Goal: Transaction & Acquisition: Purchase product/service

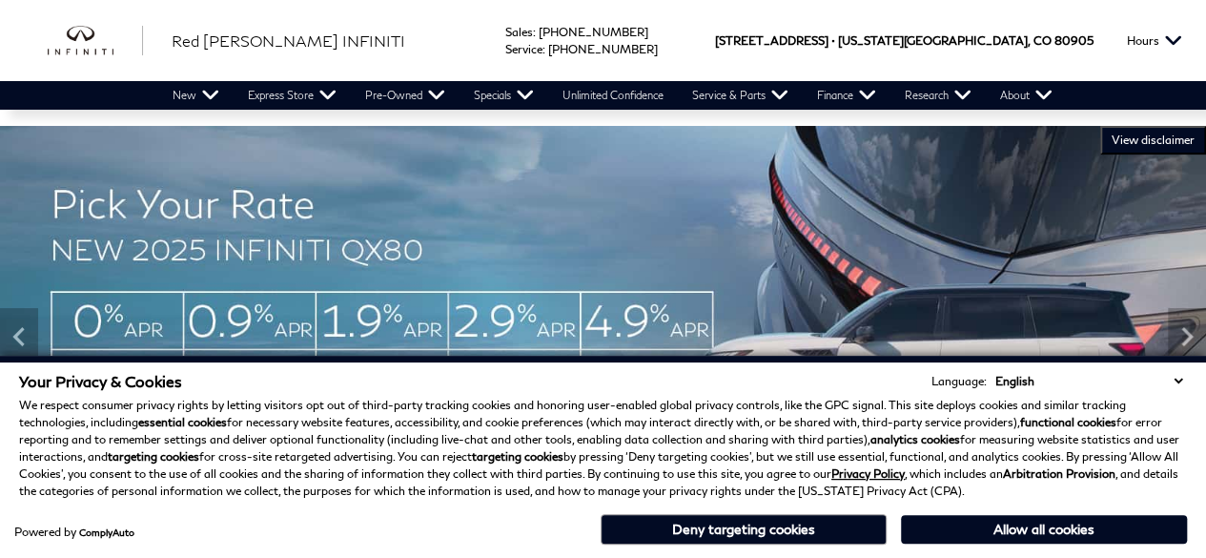
click at [673, 546] on div "Your Privacy & Cookies Language: English Spanish / Español English / United Kin…" at bounding box center [603, 460] width 1176 height 184
click at [673, 527] on button "Deny targeting cookies" at bounding box center [744, 529] width 286 height 31
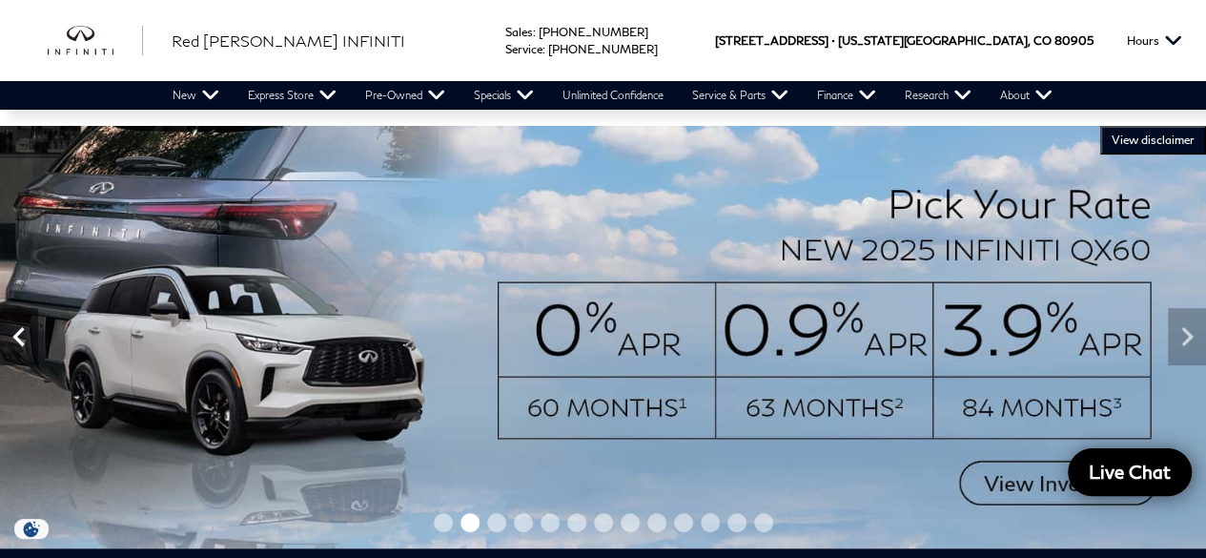
click at [24, 331] on icon "Previous" at bounding box center [19, 336] width 38 height 38
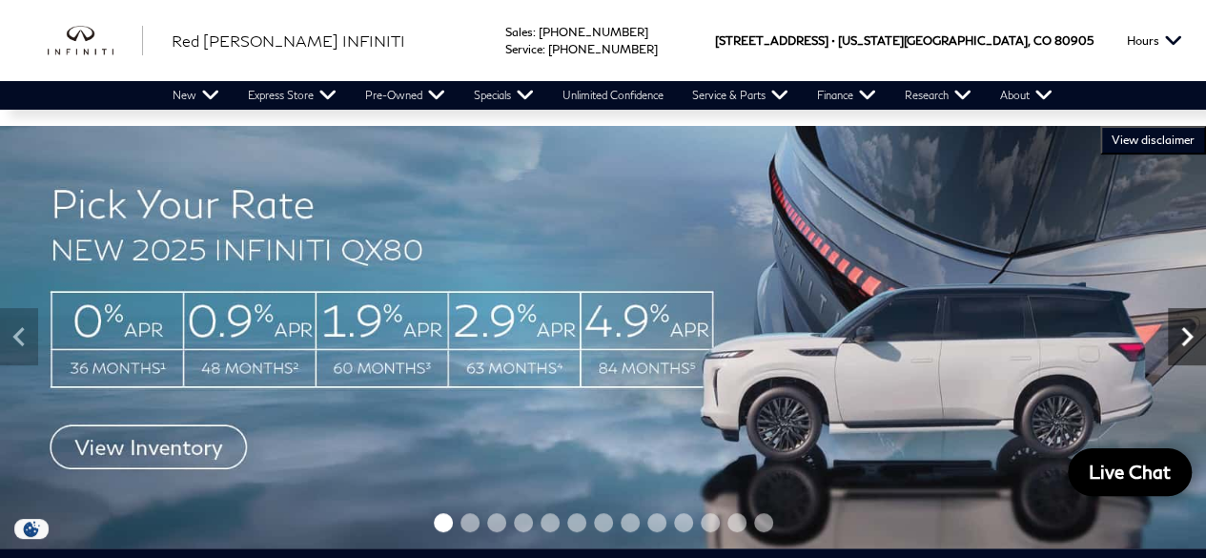
click at [1064, 337] on icon "Next" at bounding box center [1187, 336] width 38 height 38
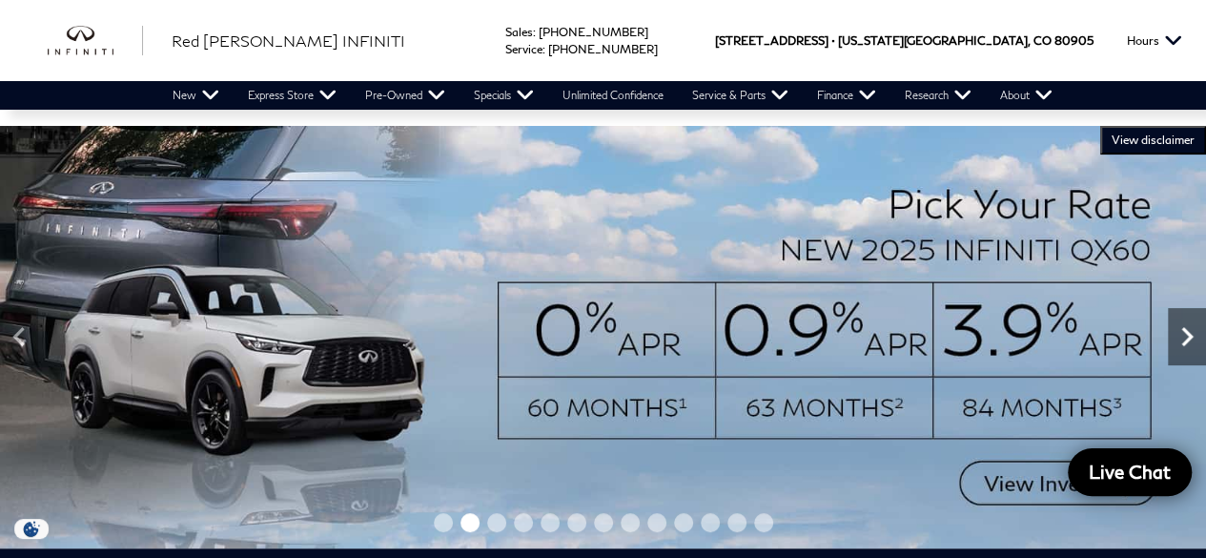
click at [1064, 337] on icon "Next" at bounding box center [1187, 336] width 38 height 38
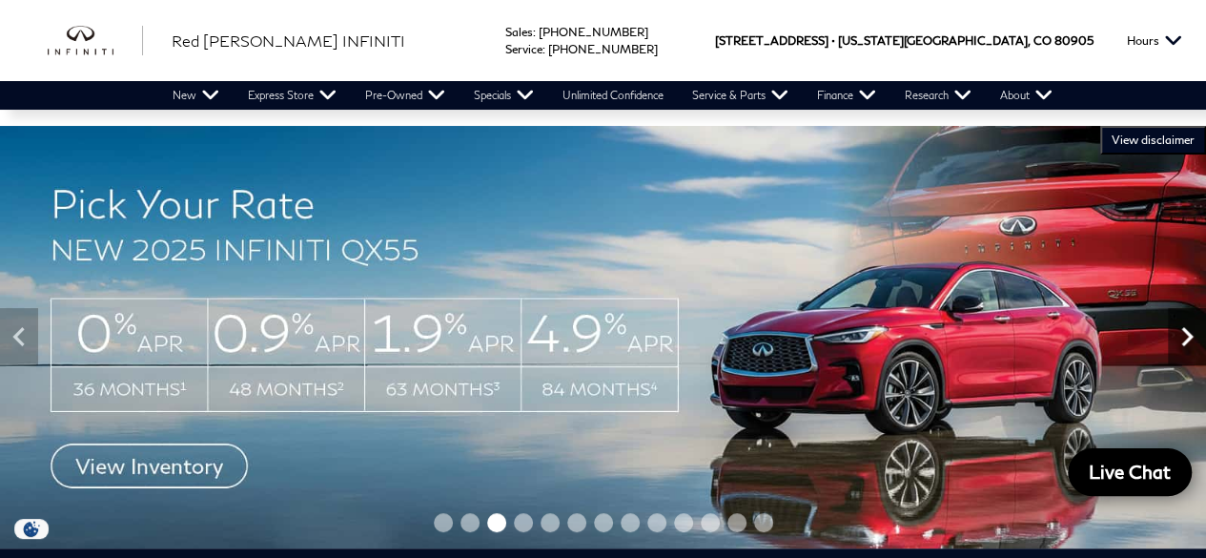
click at [1064, 337] on icon "Next" at bounding box center [1187, 336] width 38 height 38
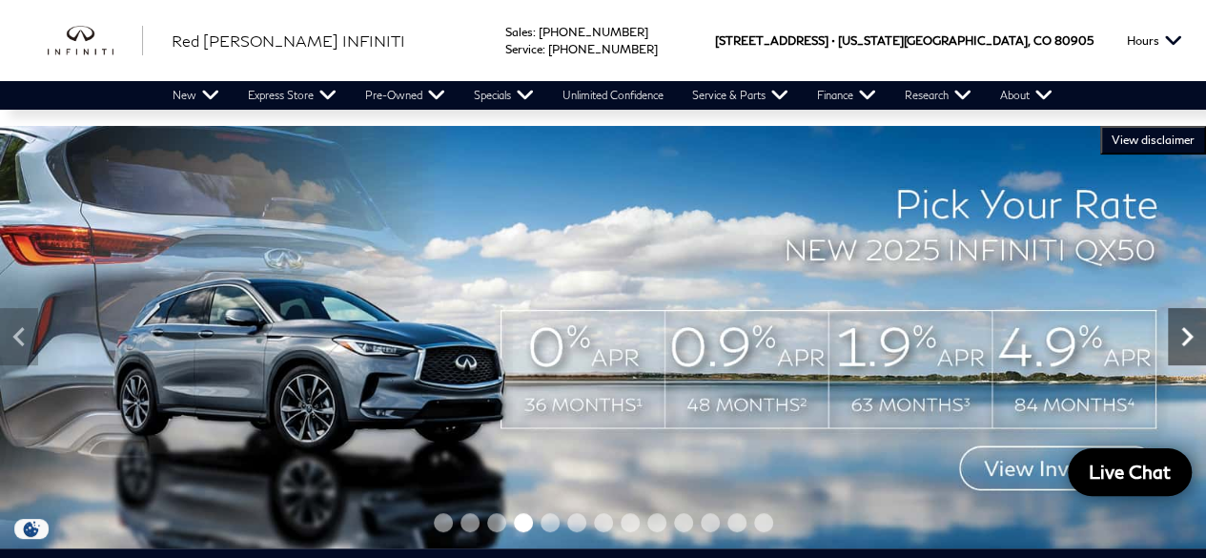
click at [1064, 337] on icon "Next" at bounding box center [1187, 336] width 38 height 38
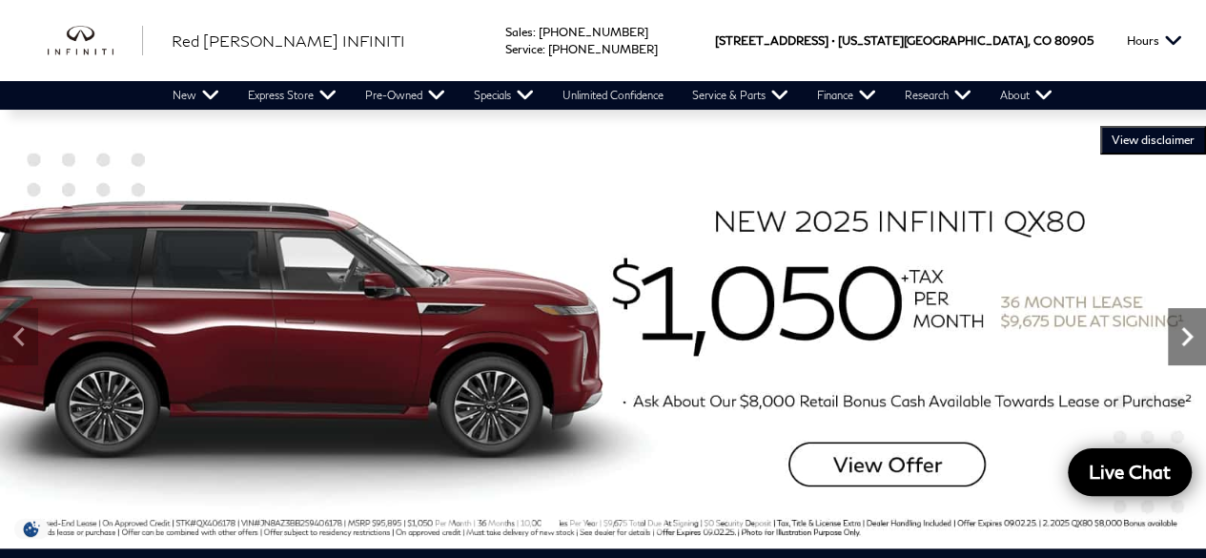
click at [1064, 337] on icon "Next" at bounding box center [1187, 336] width 38 height 38
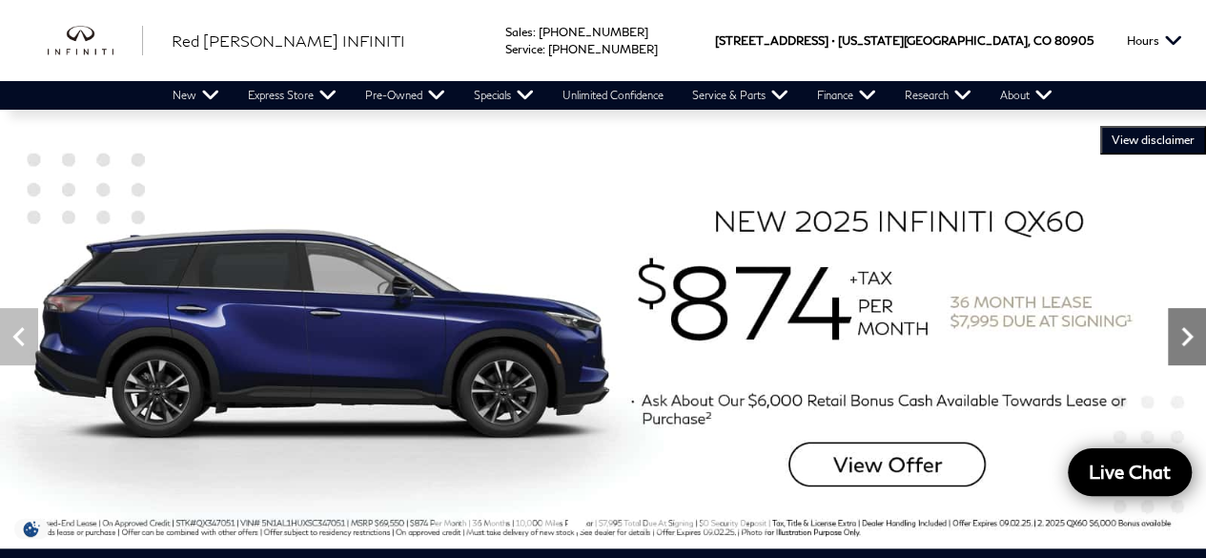
click at [1064, 337] on icon "Next" at bounding box center [1187, 336] width 38 height 38
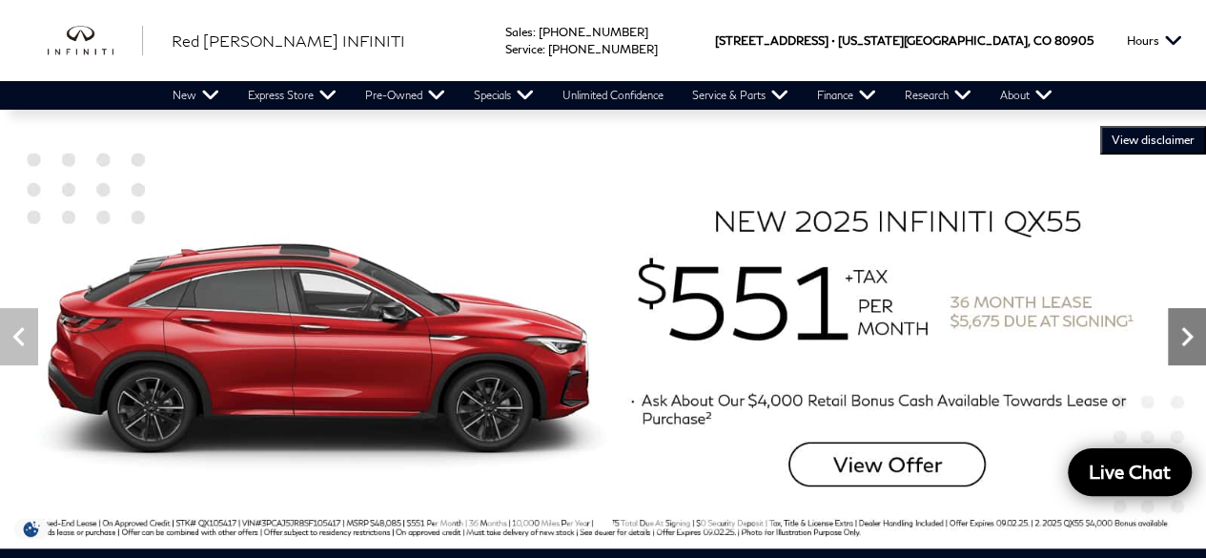
click at [1064, 337] on icon "Next" at bounding box center [1187, 336] width 38 height 38
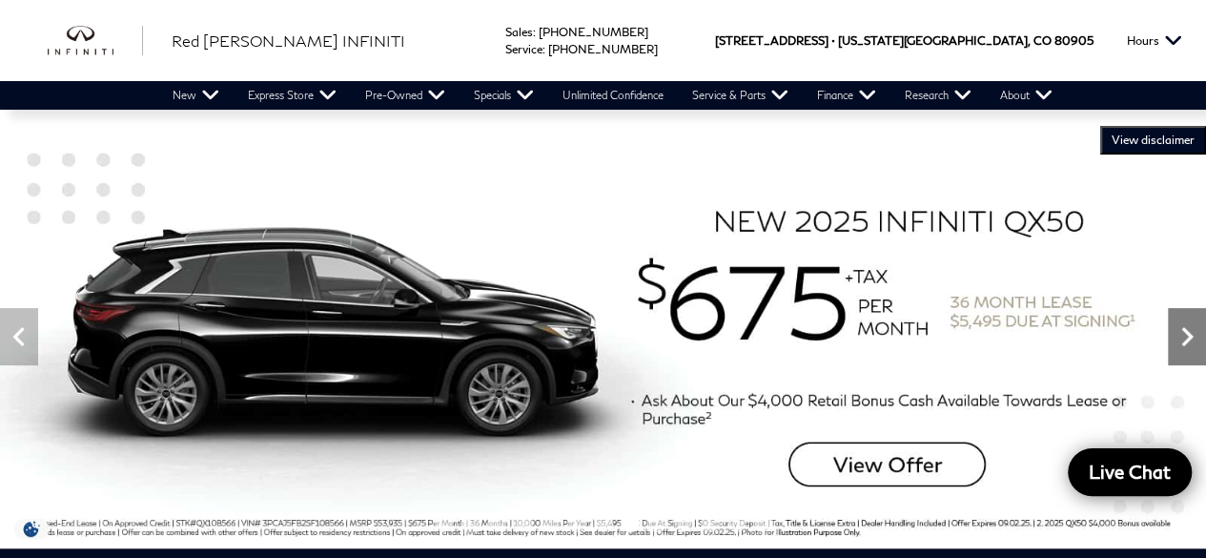
click at [1064, 337] on icon "Next" at bounding box center [1187, 336] width 38 height 38
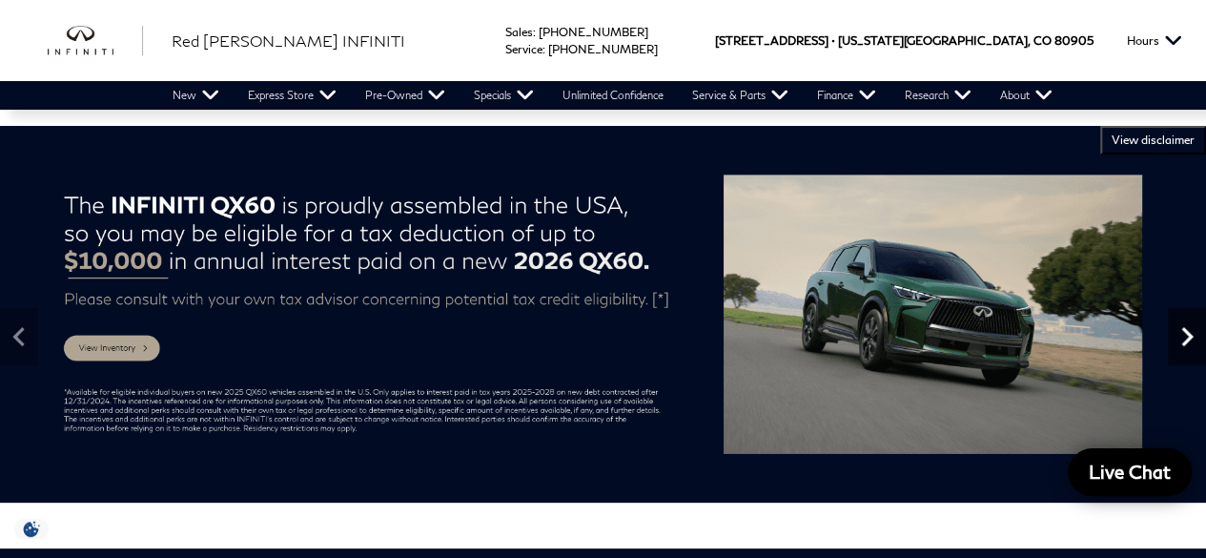
click at [1064, 337] on icon "Next" at bounding box center [1187, 336] width 38 height 38
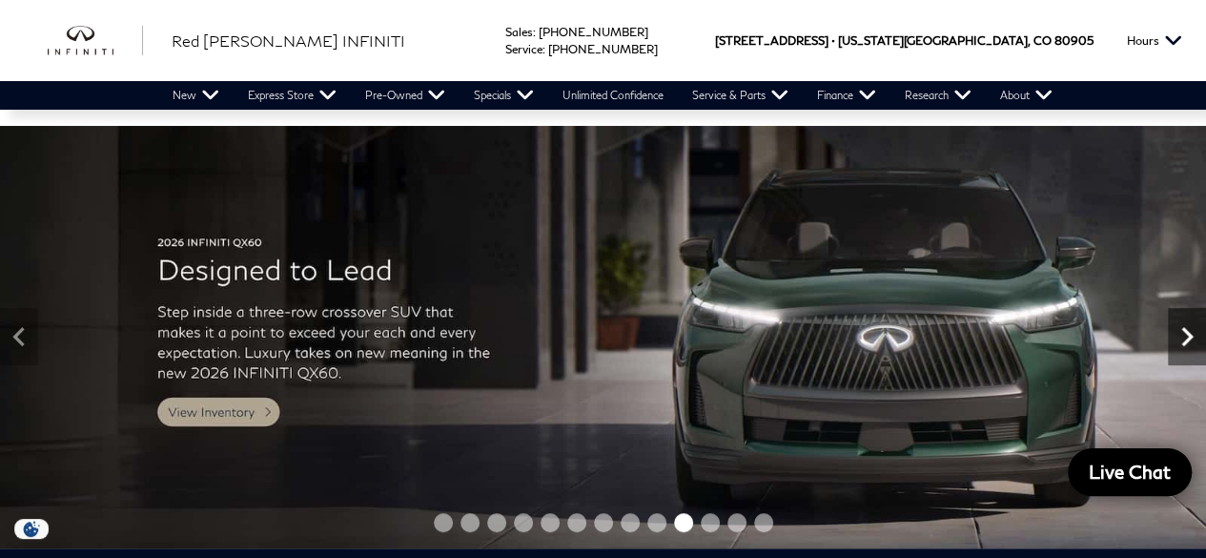
click at [1064, 337] on icon "Next" at bounding box center [1187, 336] width 38 height 38
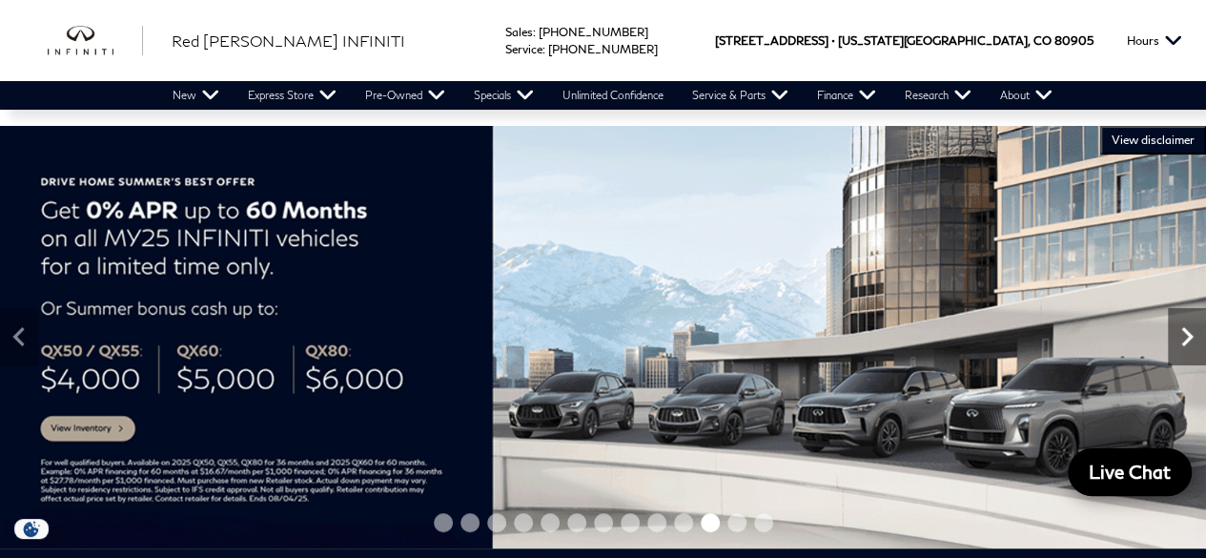
click at [1064, 337] on icon "Next" at bounding box center [1187, 336] width 38 height 38
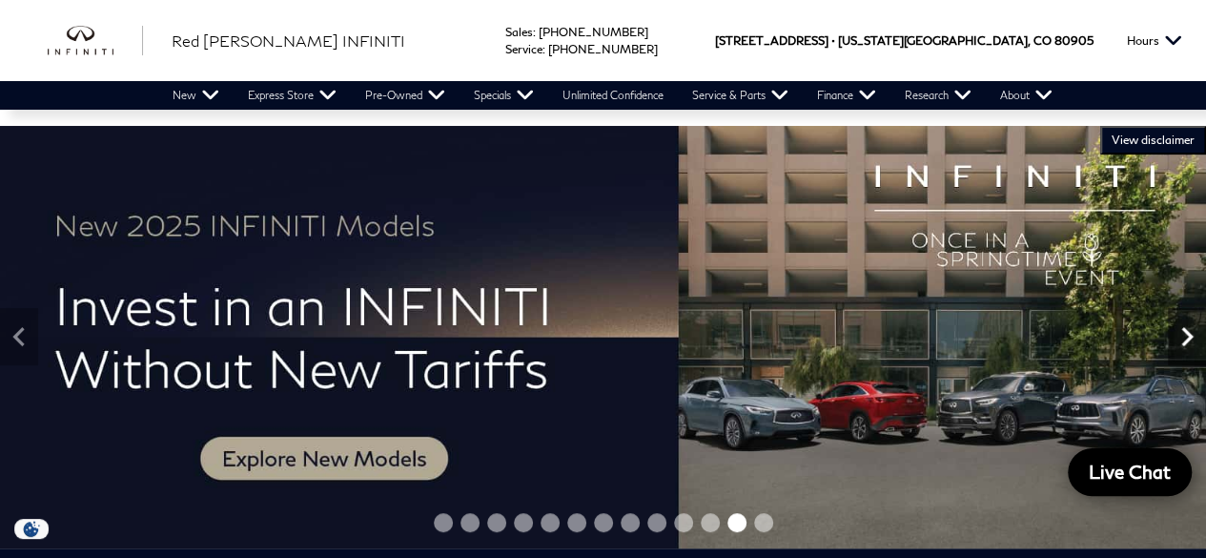
click at [1064, 340] on icon "Next" at bounding box center [1186, 336] width 11 height 19
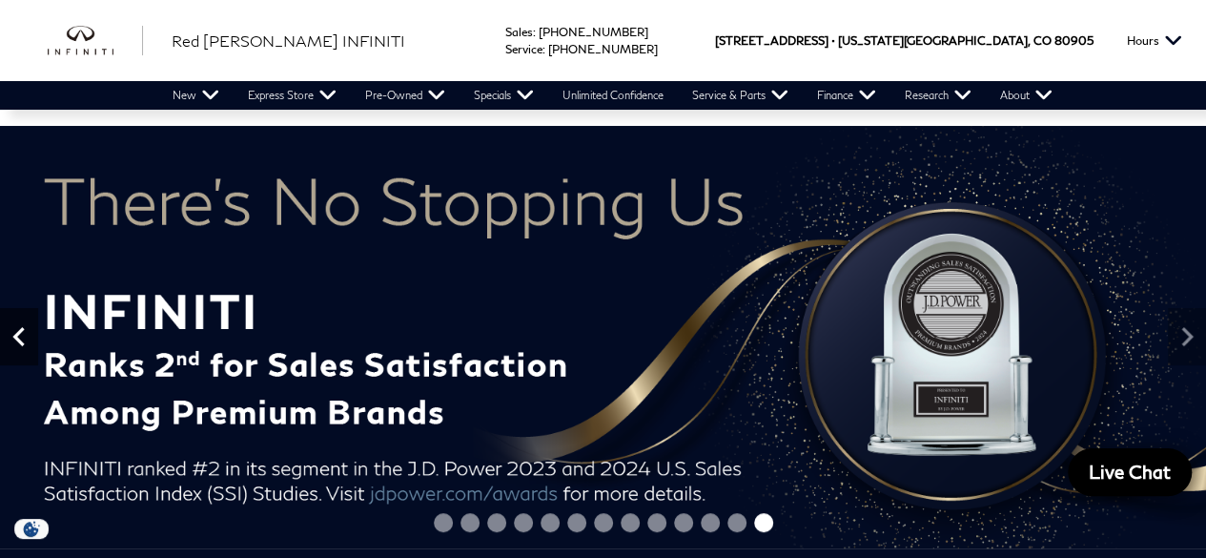
click at [13, 350] on icon "Previous" at bounding box center [19, 336] width 38 height 38
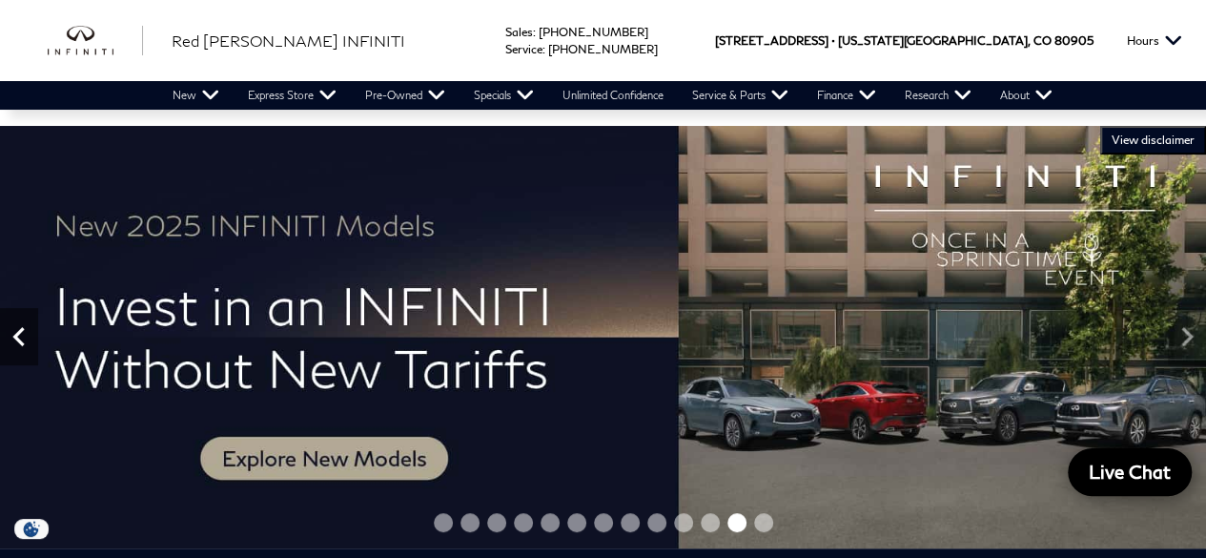
click at [13, 350] on icon "Previous" at bounding box center [19, 336] width 38 height 38
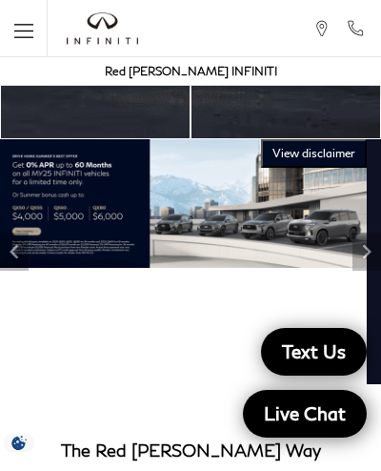
scroll to position [381, 0]
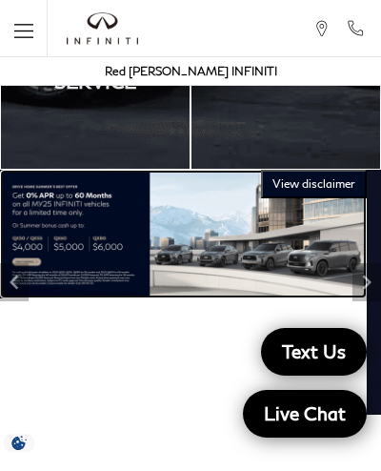
click at [360, 274] on icon "Next" at bounding box center [367, 282] width 29 height 29
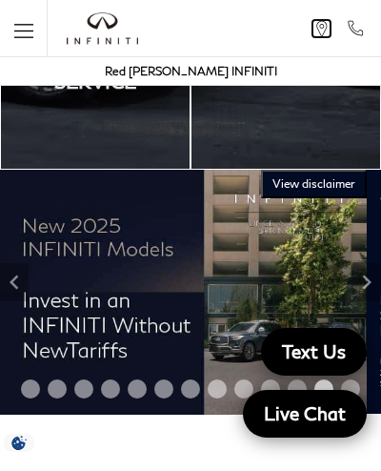
click at [322, 26] on icon at bounding box center [322, 28] width 18 height 17
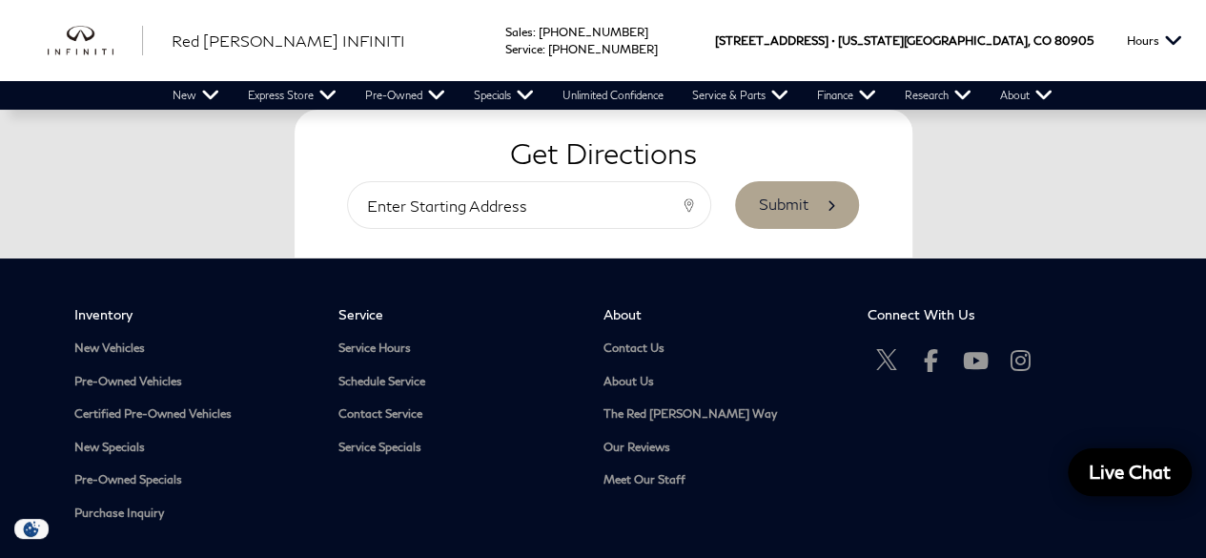
scroll to position [3559, 0]
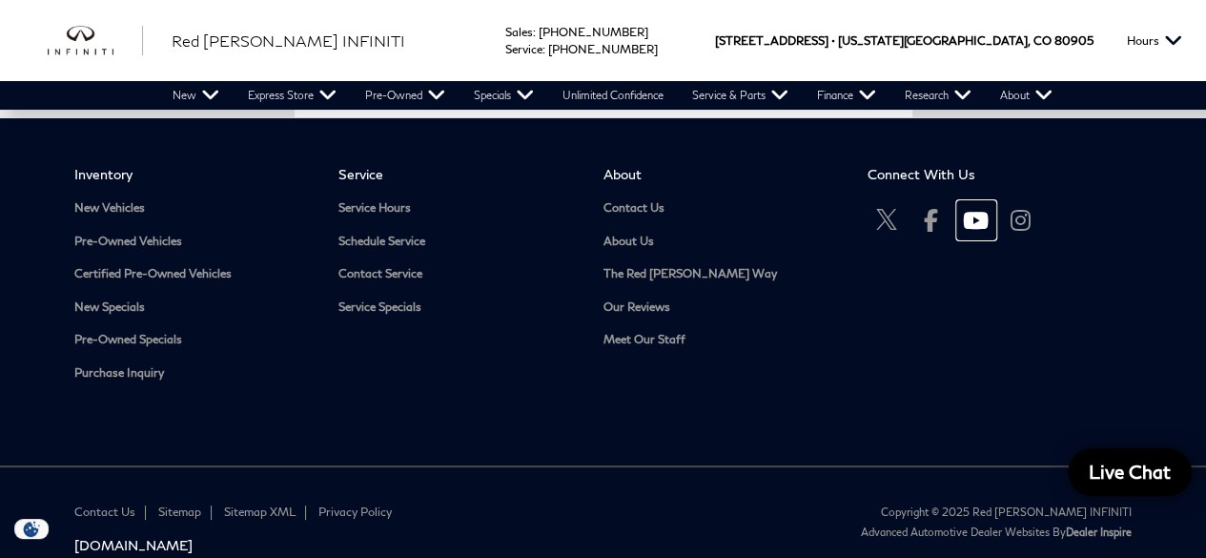
click at [981, 239] on icon "Open Youtube-play in a new window" at bounding box center [976, 220] width 38 height 38
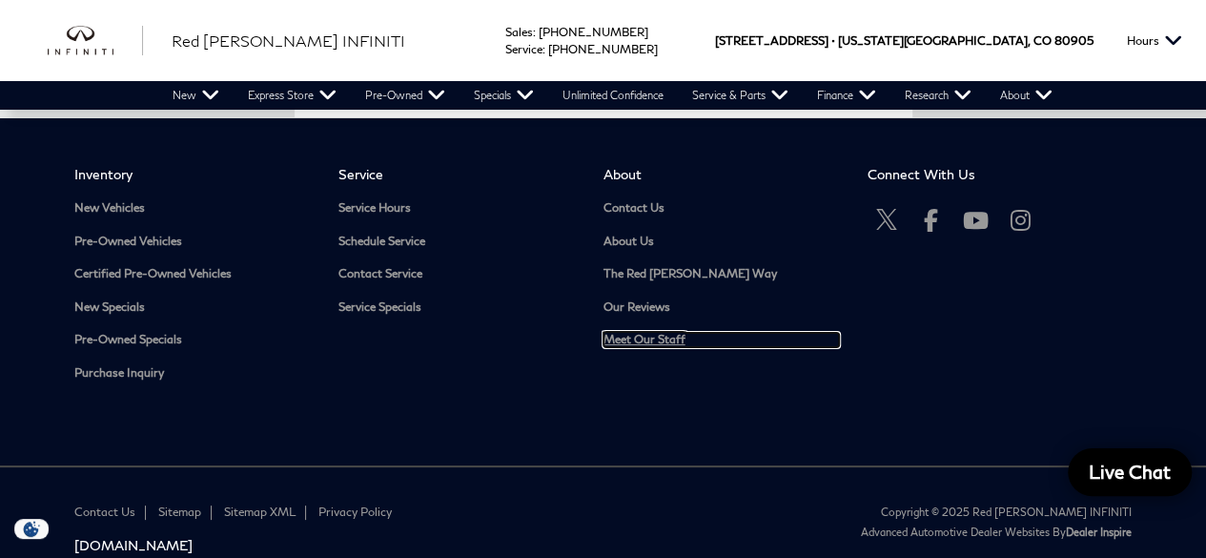
click at [616, 347] on link "Meet Our Staff" at bounding box center [720, 340] width 235 height 14
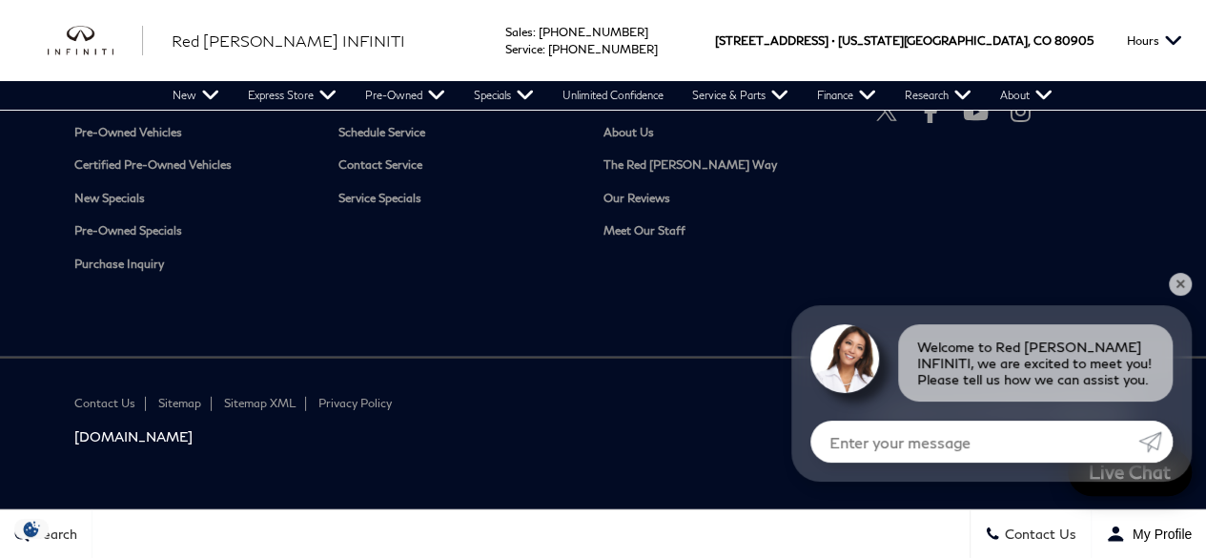
scroll to position [2469, 0]
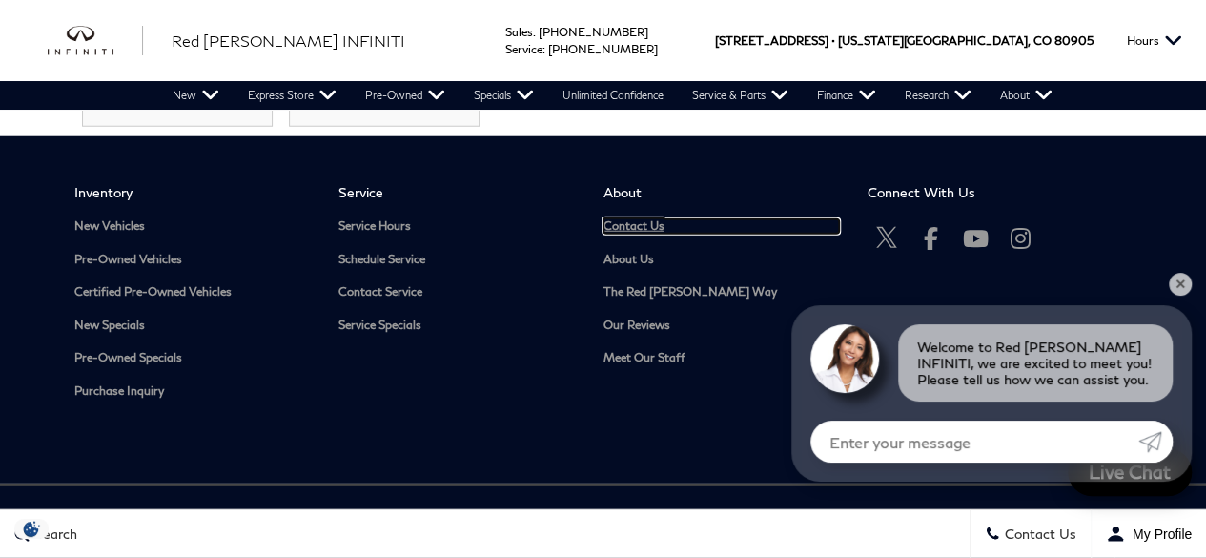
click at [642, 229] on link "Contact Us" at bounding box center [720, 226] width 235 height 14
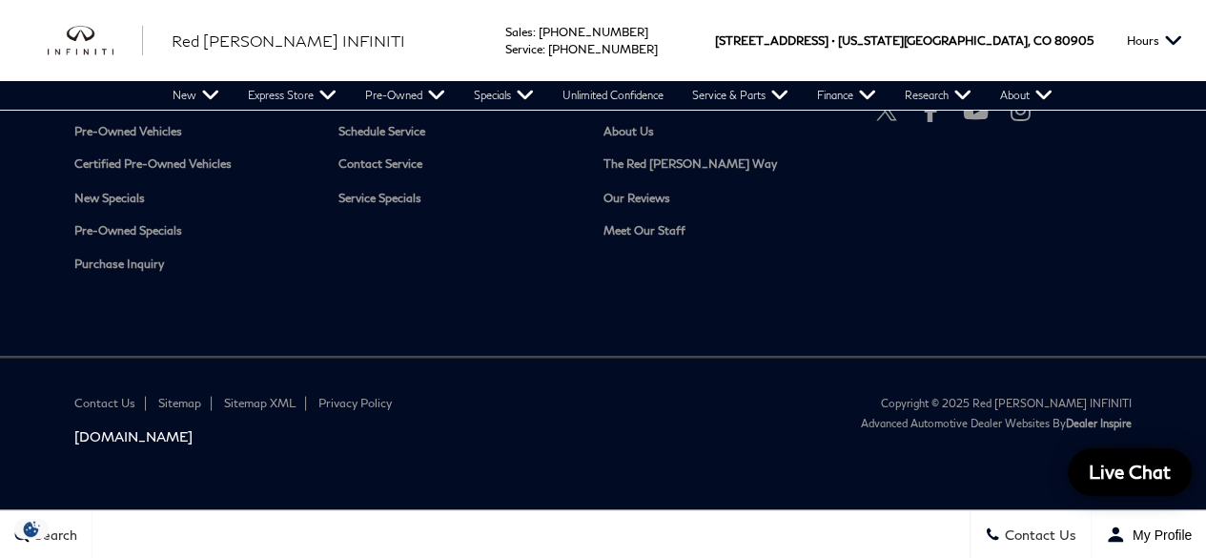
scroll to position [1506, 0]
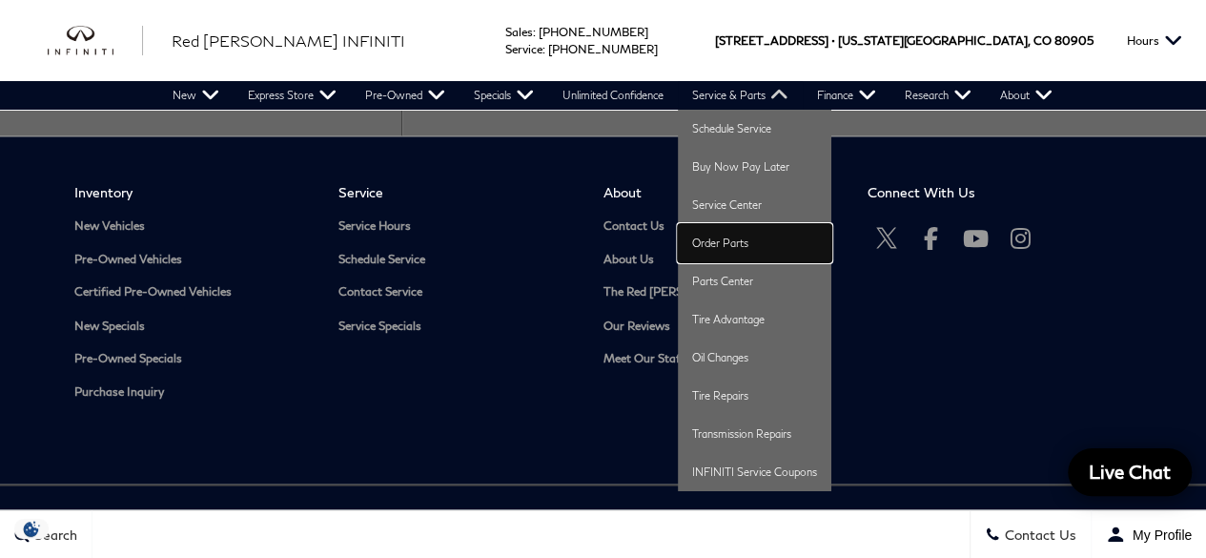
click at [744, 230] on link "Order Parts" at bounding box center [754, 243] width 153 height 38
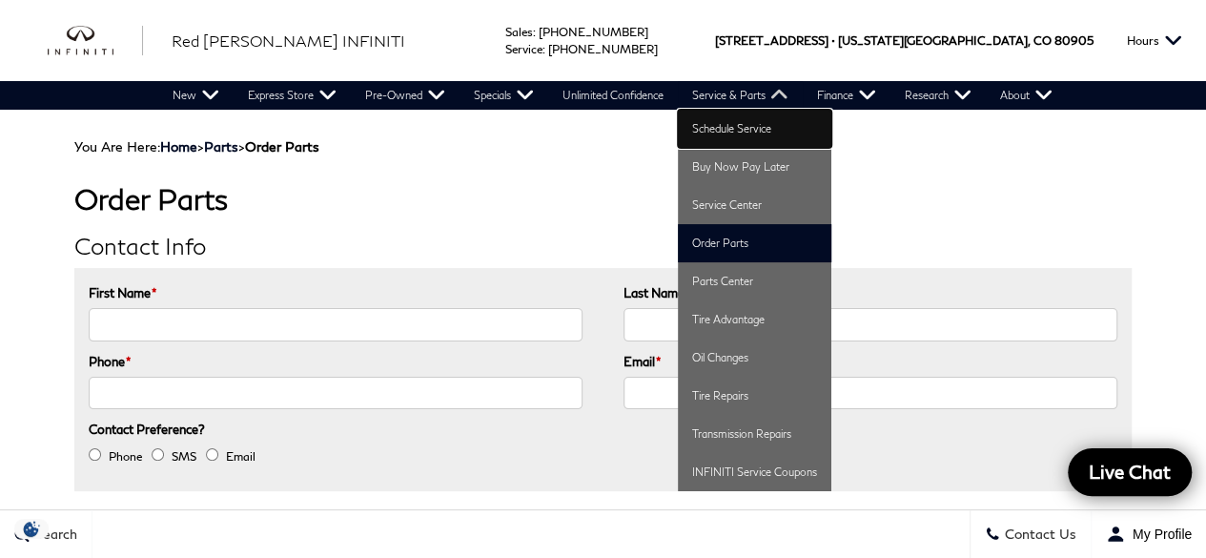
click at [719, 138] on link "Schedule Service" at bounding box center [754, 129] width 153 height 38
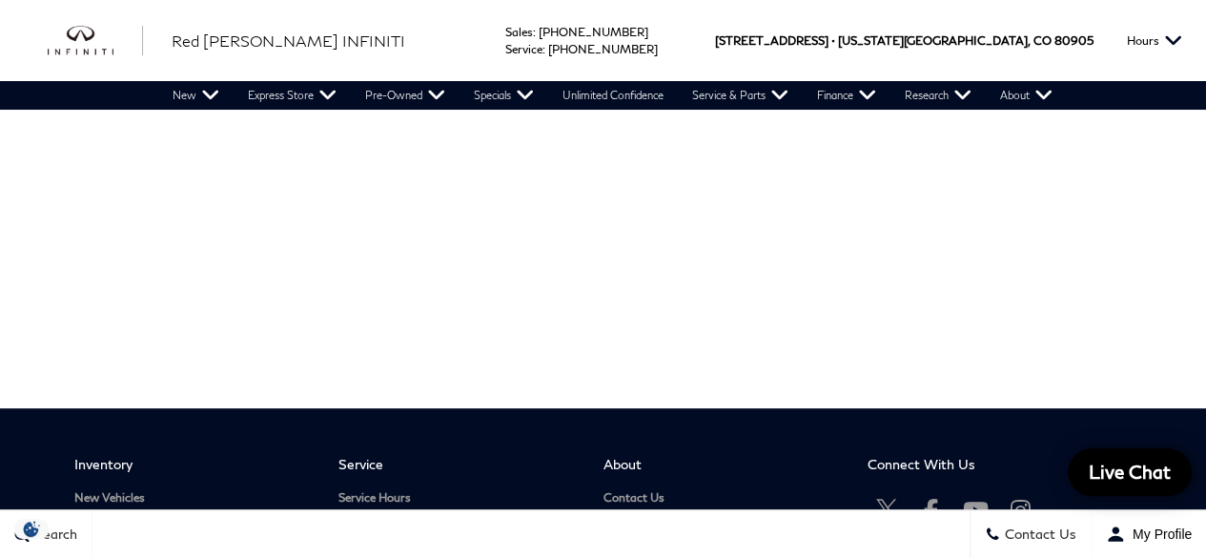
scroll to position [331, 0]
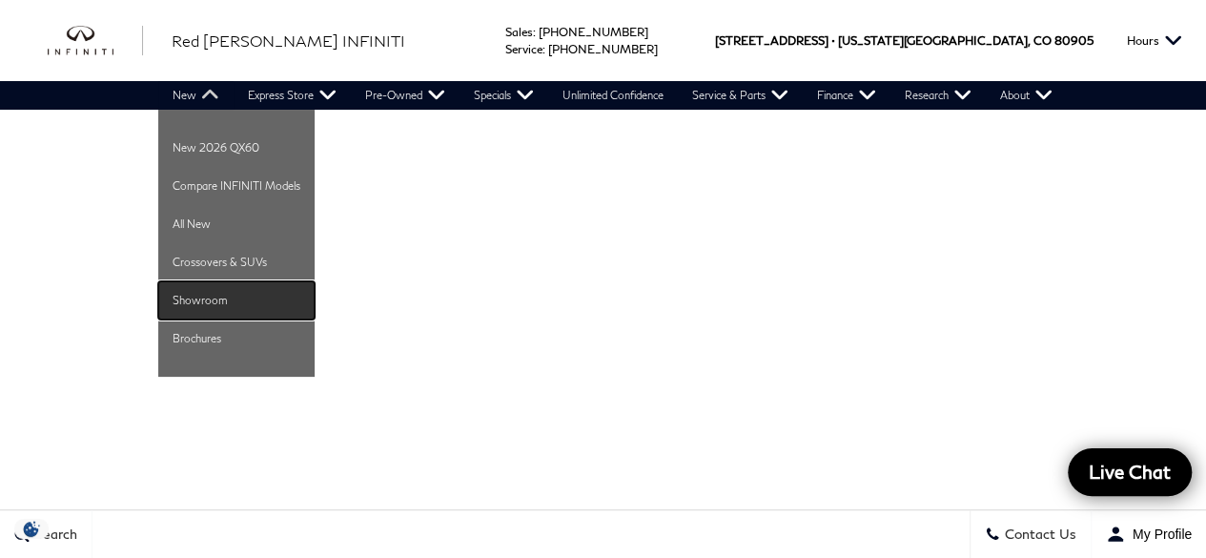
click at [182, 298] on link "Showroom" at bounding box center [236, 300] width 156 height 38
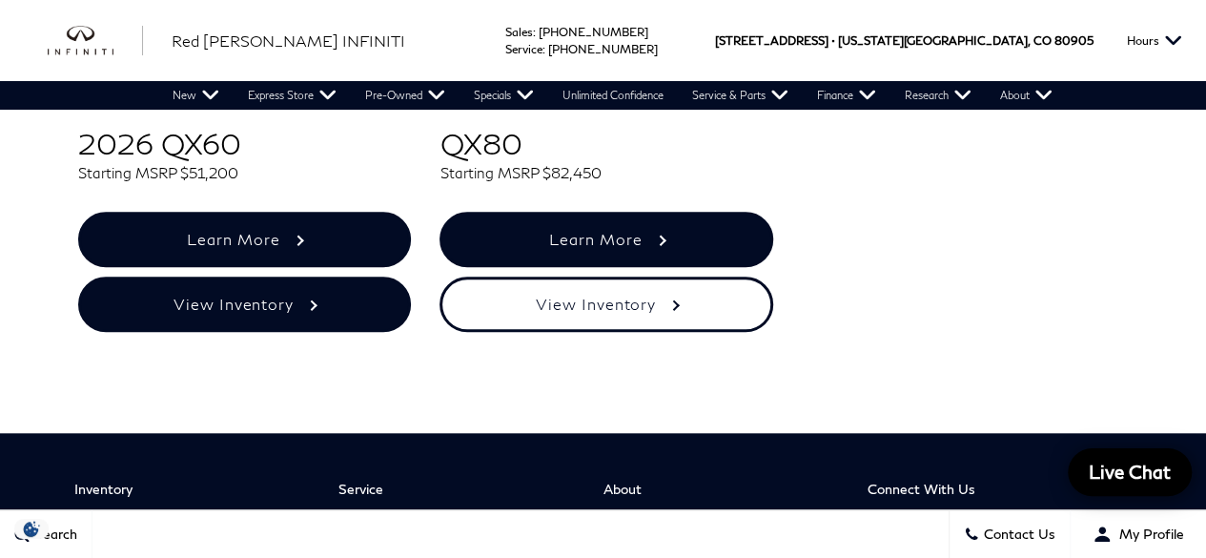
scroll to position [763, 0]
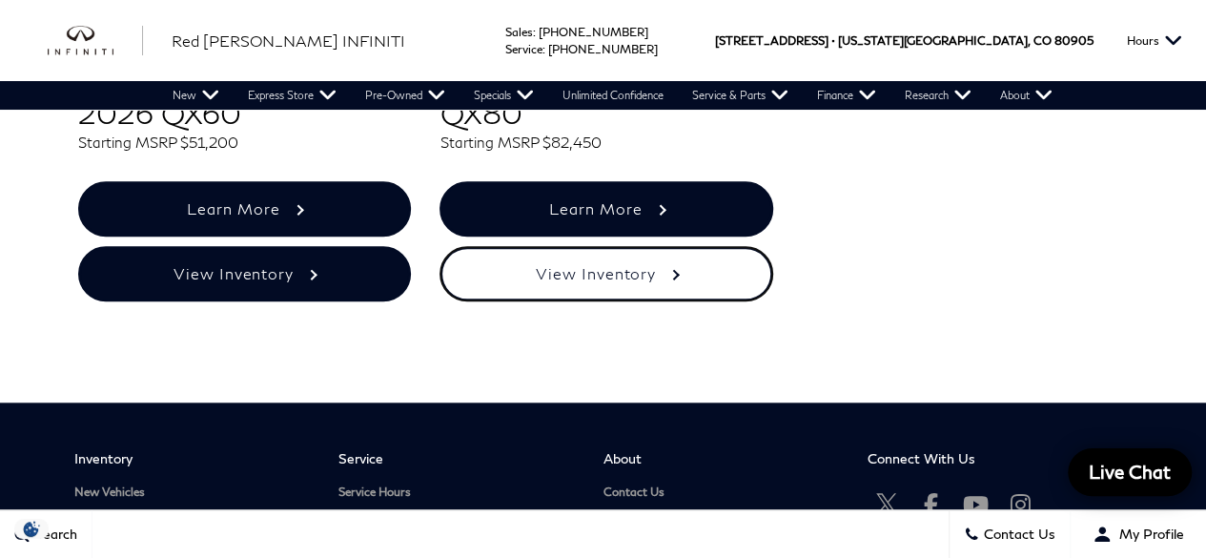
click at [518, 285] on link "View Inventory" at bounding box center [607, 273] width 334 height 55
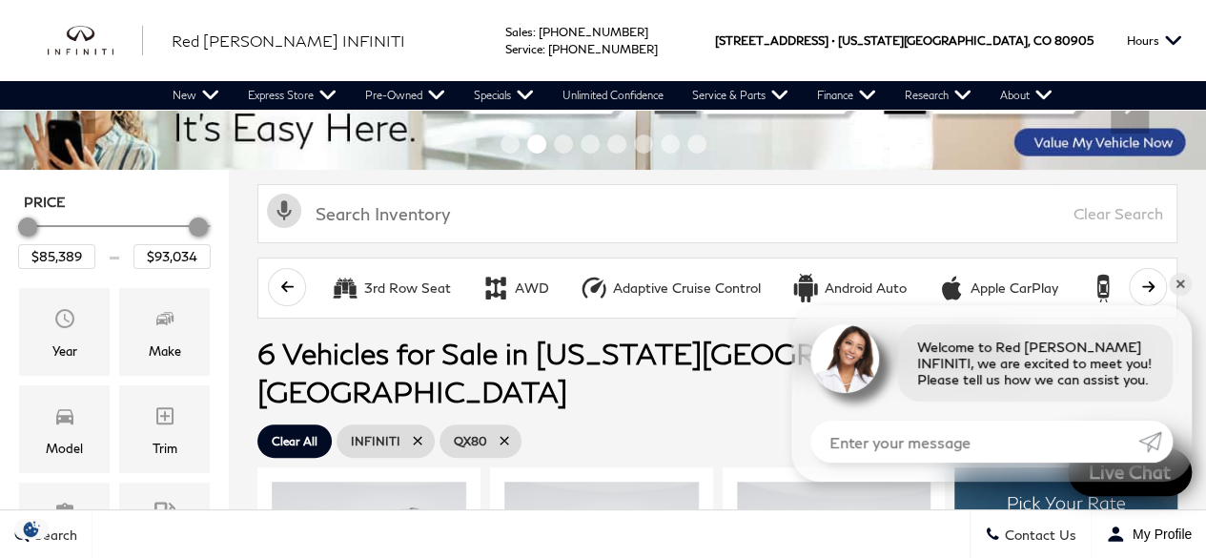
scroll to position [127, 0]
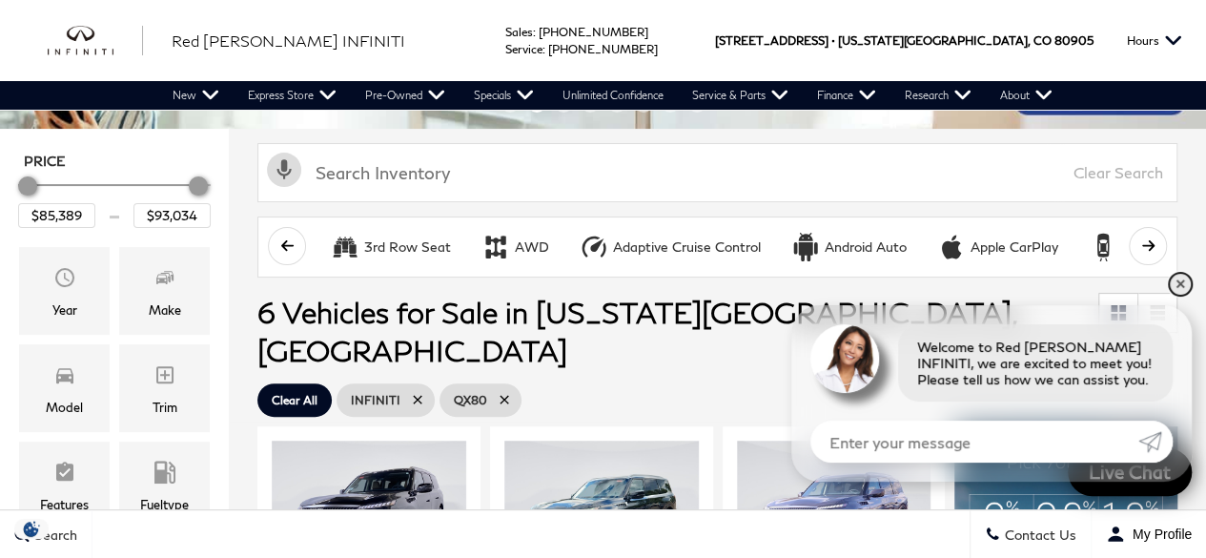
click at [1178, 290] on link "✕" at bounding box center [1180, 284] width 23 height 23
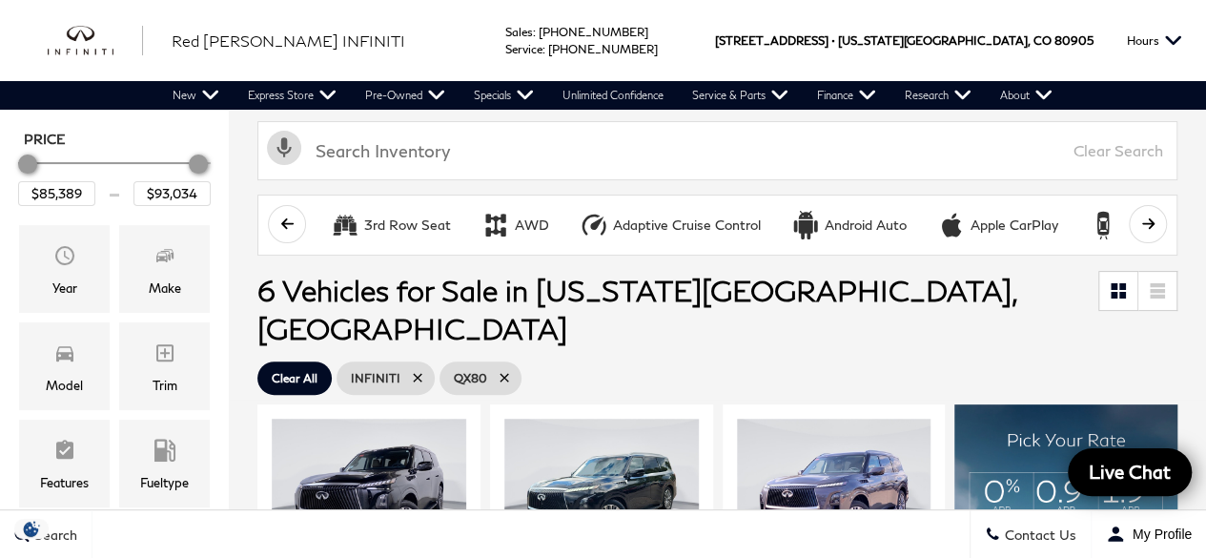
scroll to position [254, 0]
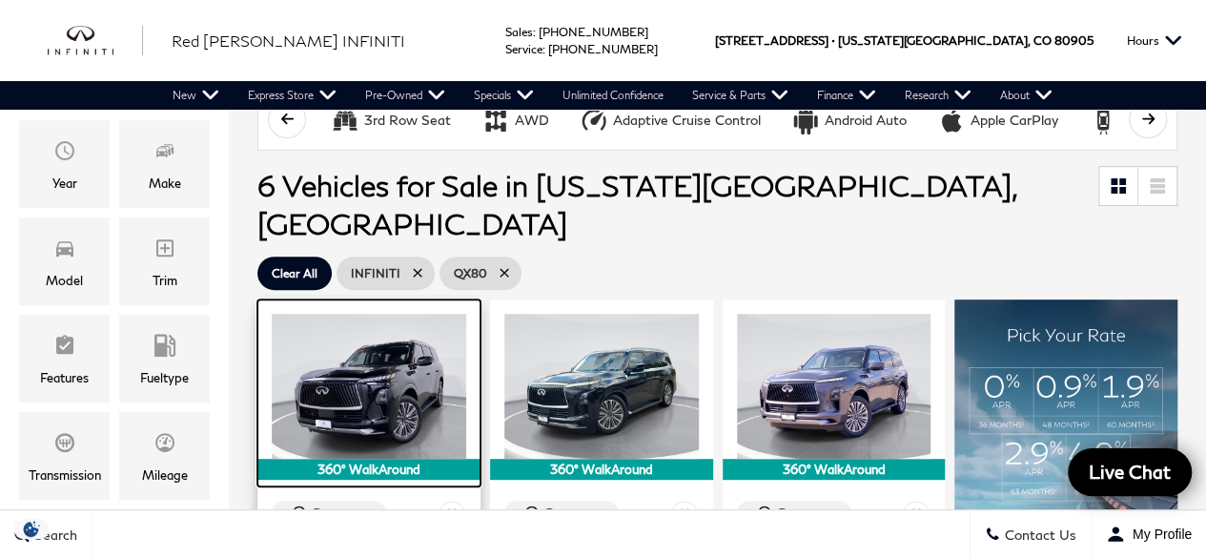
click at [384, 346] on img at bounding box center [369, 387] width 194 height 146
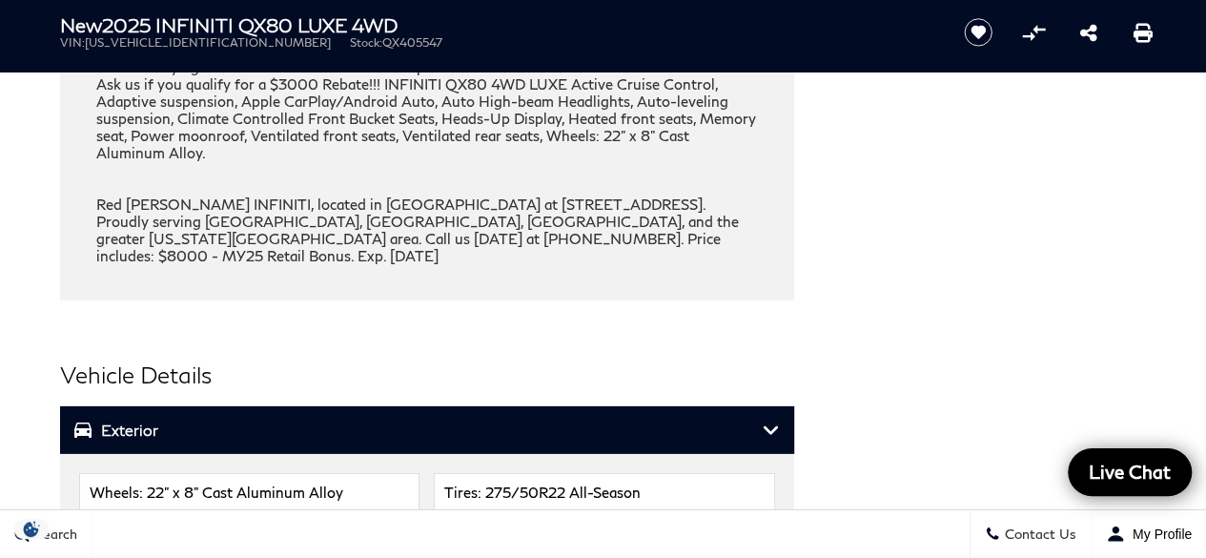
scroll to position [2796, 0]
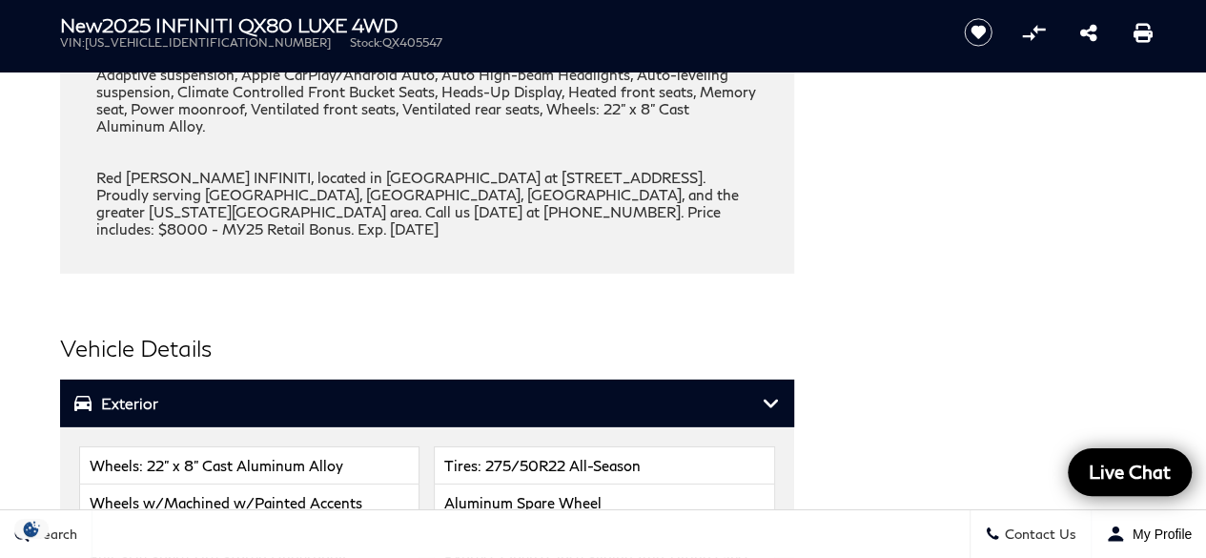
click at [190, 394] on h3 "Exterior" at bounding box center [418, 403] width 688 height 19
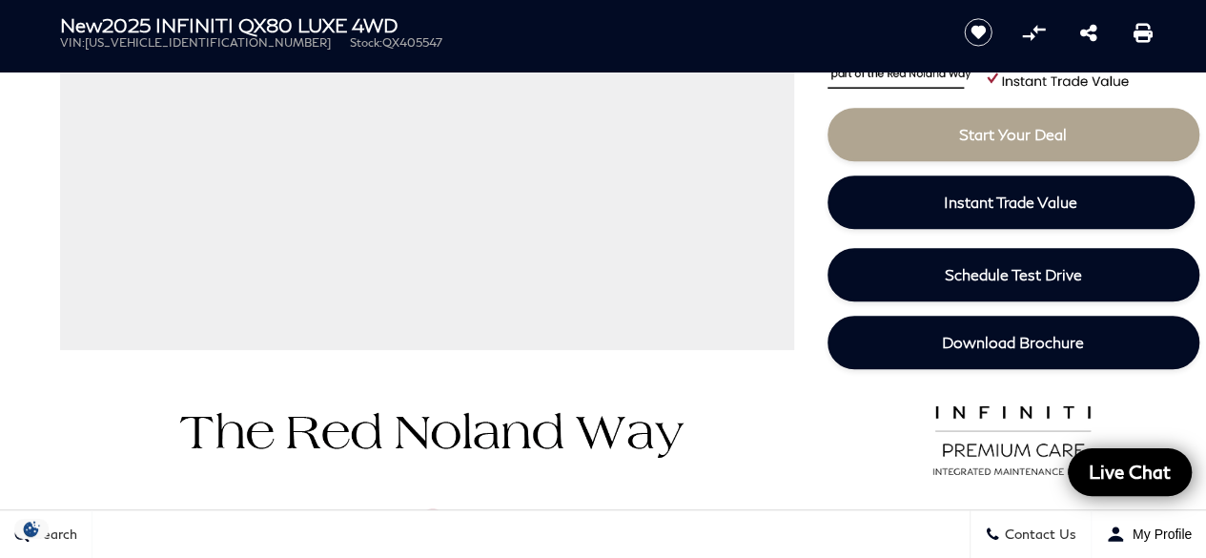
scroll to position [381, 0]
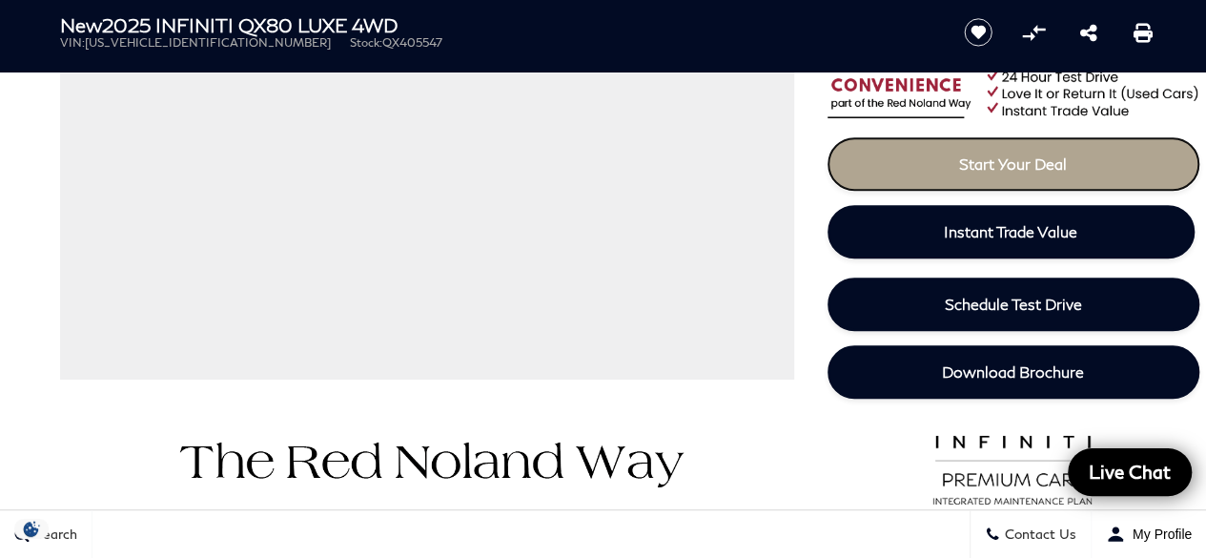
click at [985, 159] on span "Start Your Deal" at bounding box center [1013, 163] width 108 height 18
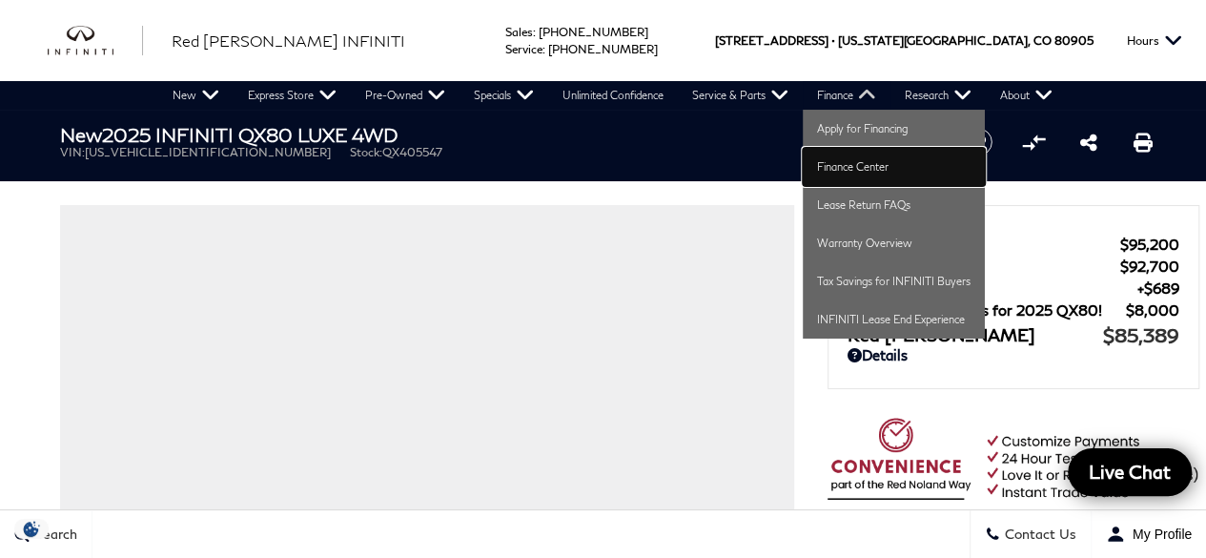
click at [813, 173] on link "Finance Center" at bounding box center [894, 167] width 182 height 38
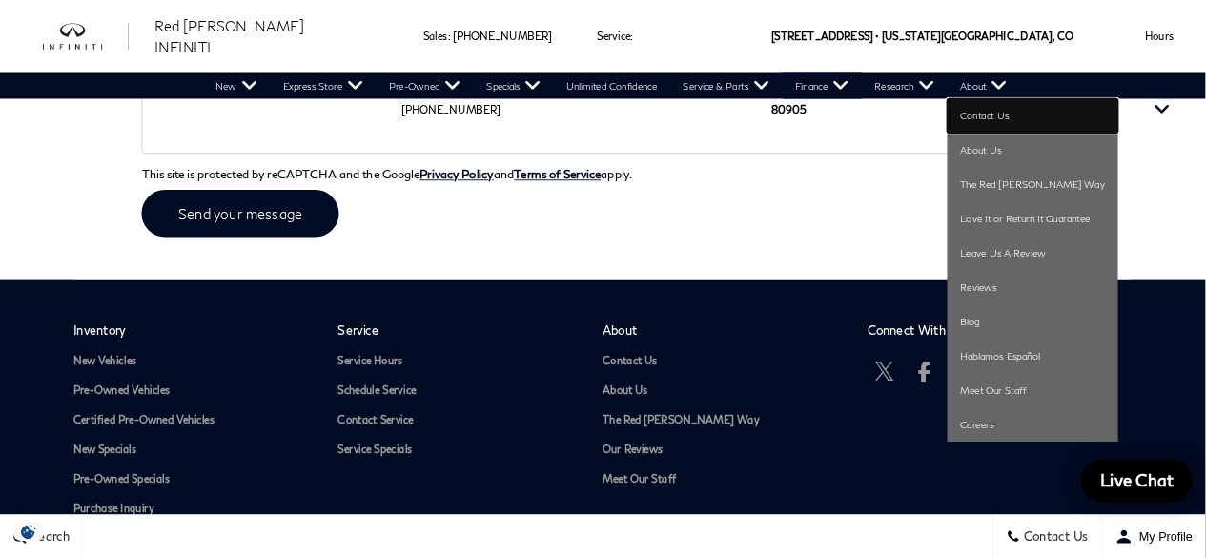
scroll to position [4464, 0]
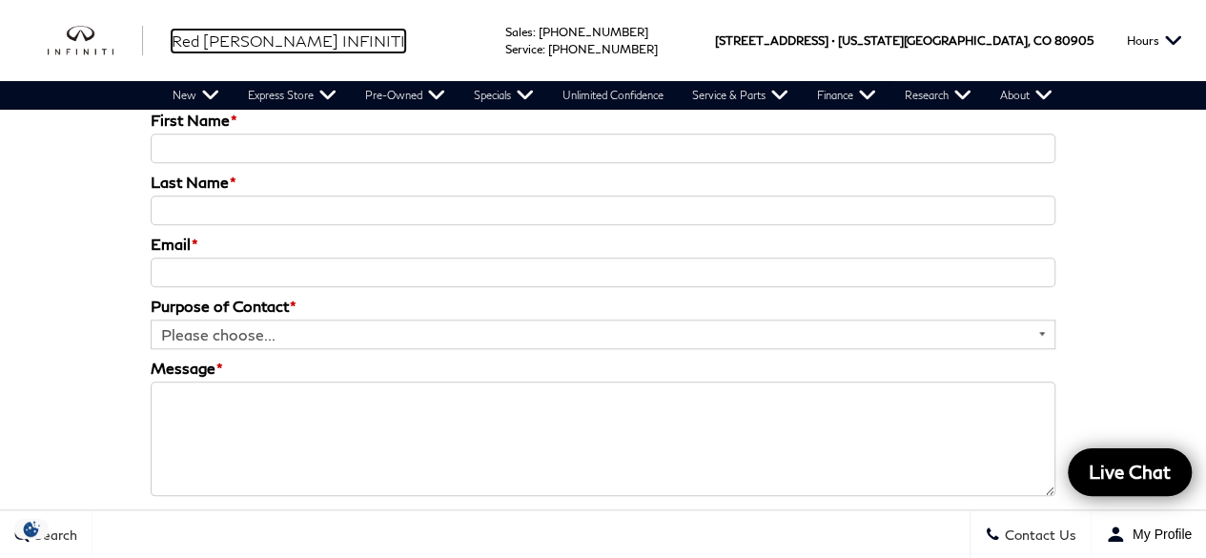
click at [232, 31] on span "Red [PERSON_NAME] INFINITI" at bounding box center [289, 40] width 234 height 18
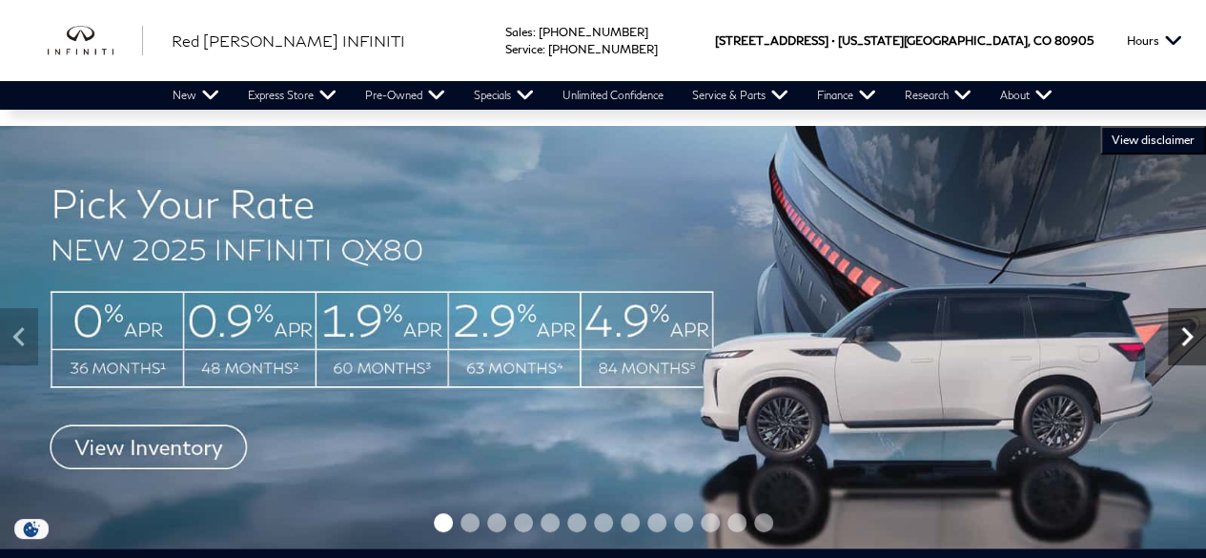
click at [1186, 348] on icon "Next" at bounding box center [1187, 336] width 38 height 38
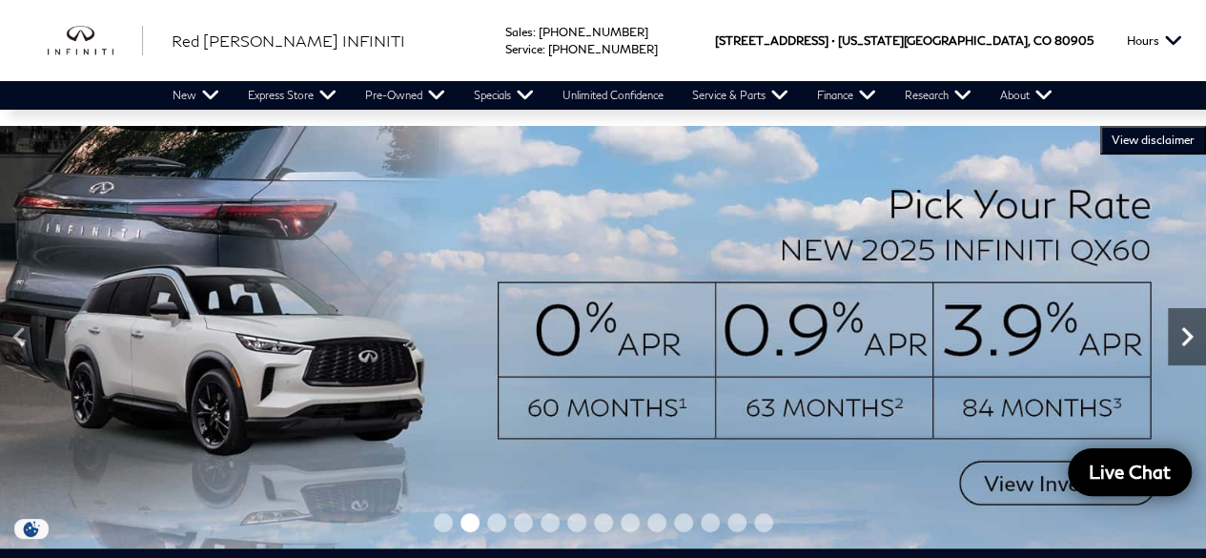
click at [1186, 348] on icon "Next" at bounding box center [1187, 336] width 38 height 38
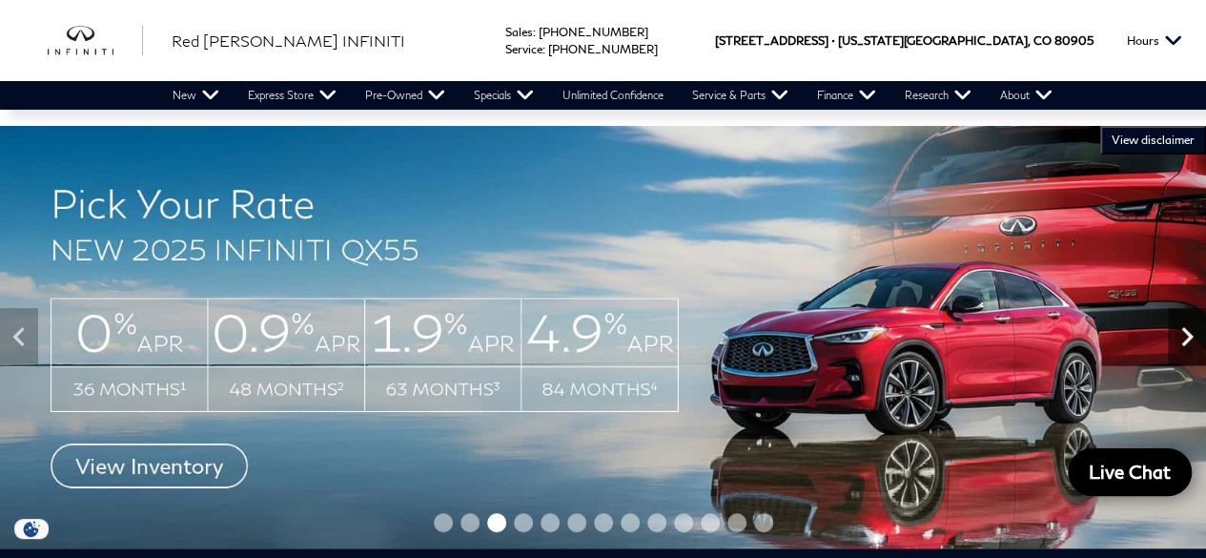
click at [1186, 348] on icon "Next" at bounding box center [1187, 336] width 38 height 38
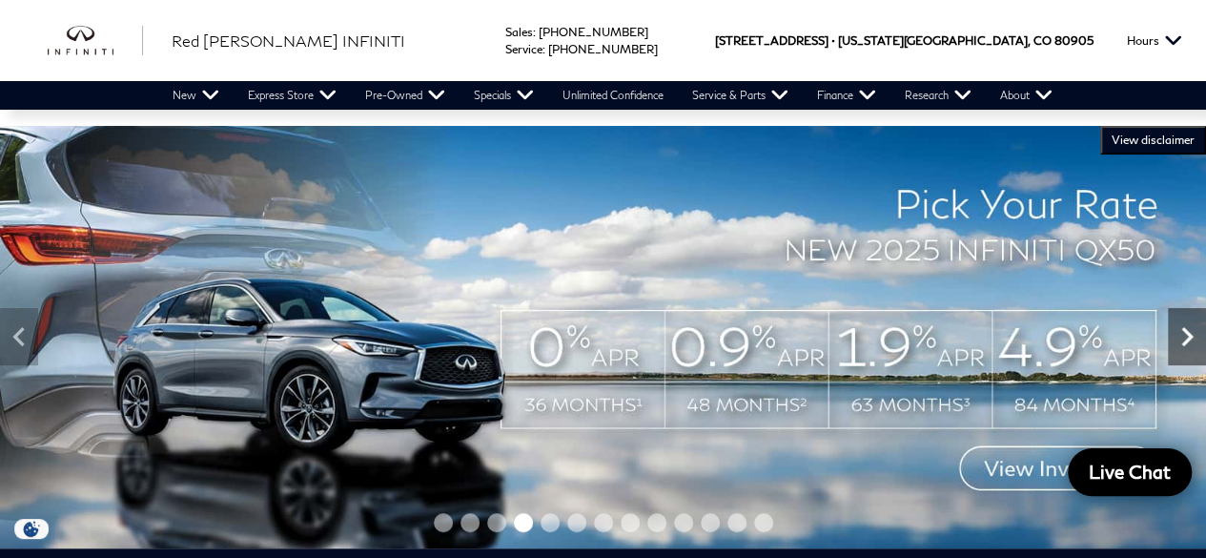
click at [1186, 348] on icon "Next" at bounding box center [1187, 336] width 38 height 38
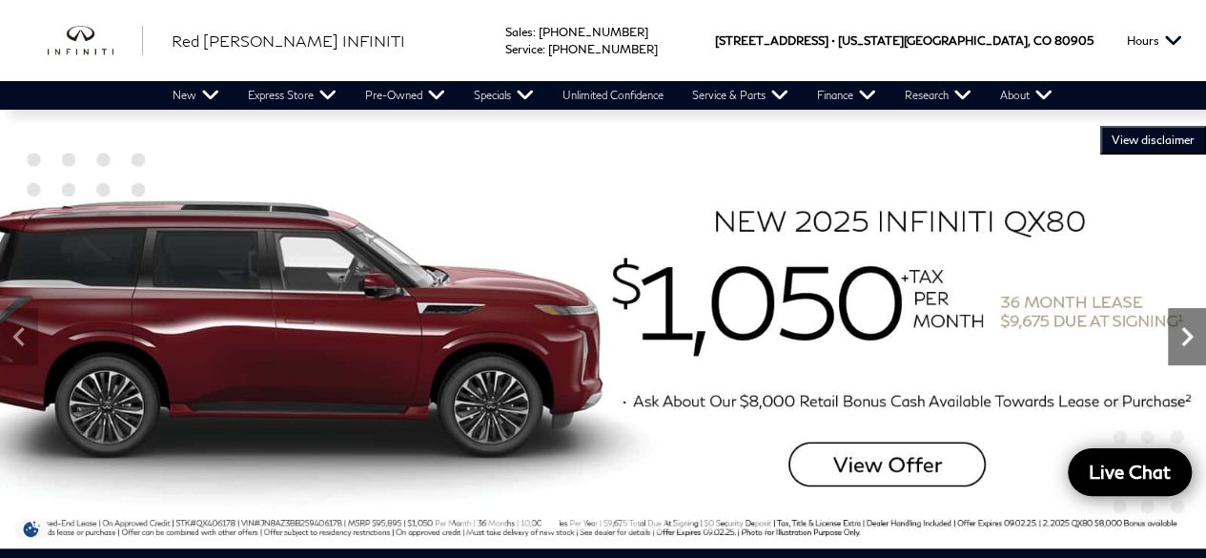
click at [1186, 348] on icon "Next" at bounding box center [1187, 336] width 38 height 38
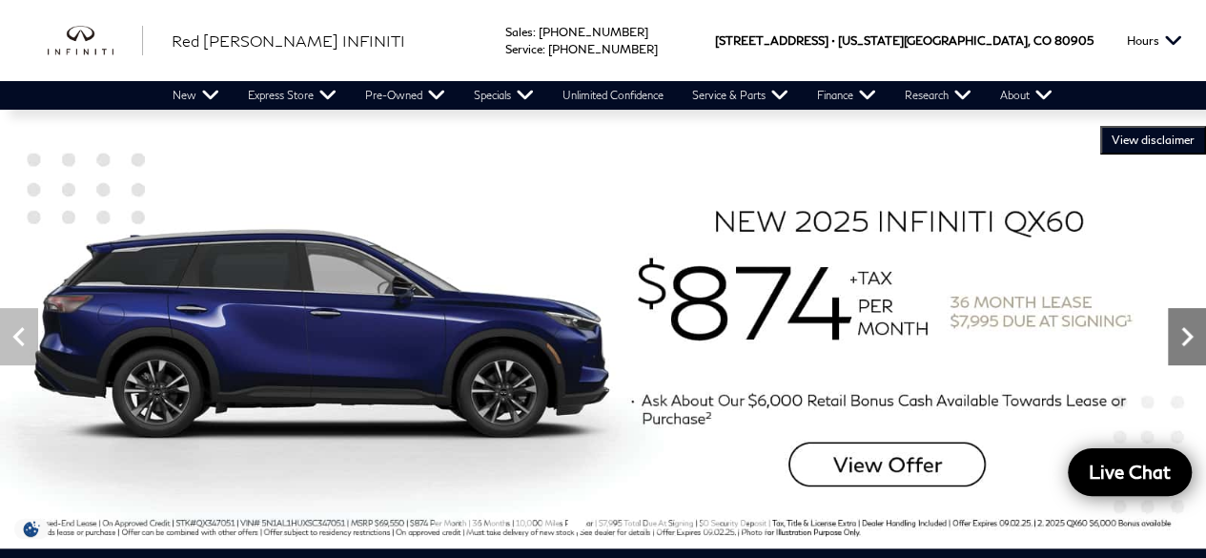
click at [1186, 348] on icon "Next" at bounding box center [1187, 336] width 38 height 38
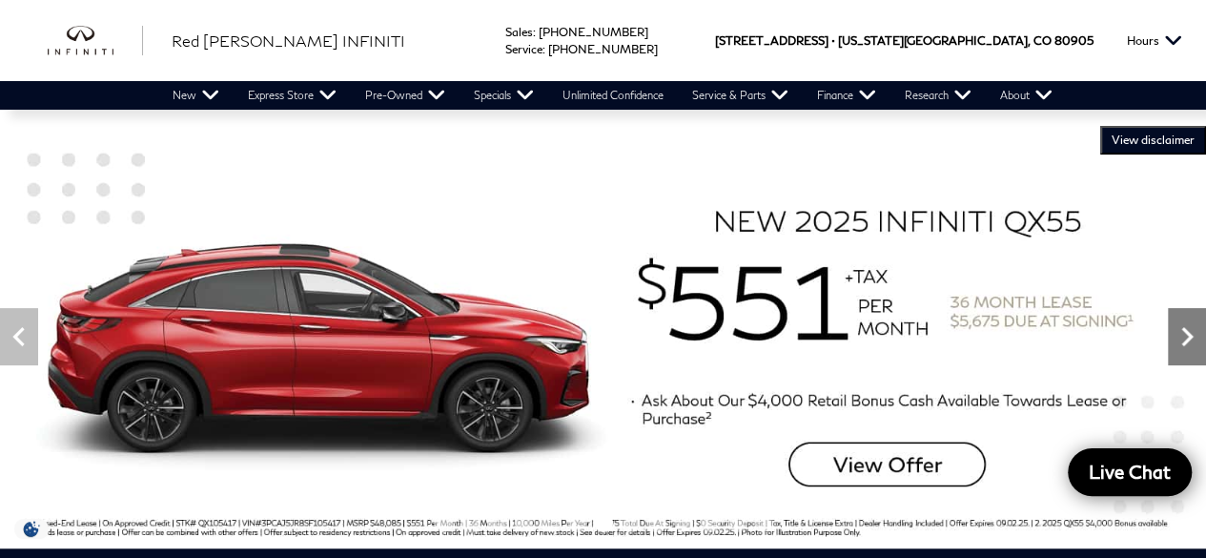
click at [1186, 348] on icon "Next" at bounding box center [1187, 336] width 38 height 38
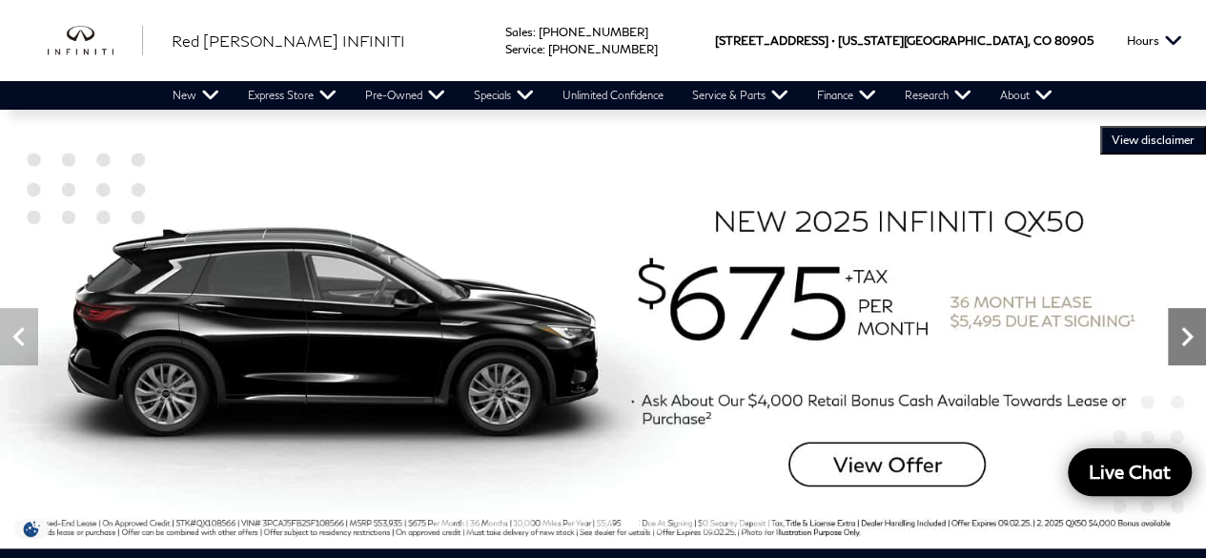
click at [1186, 348] on icon "Next" at bounding box center [1187, 336] width 38 height 38
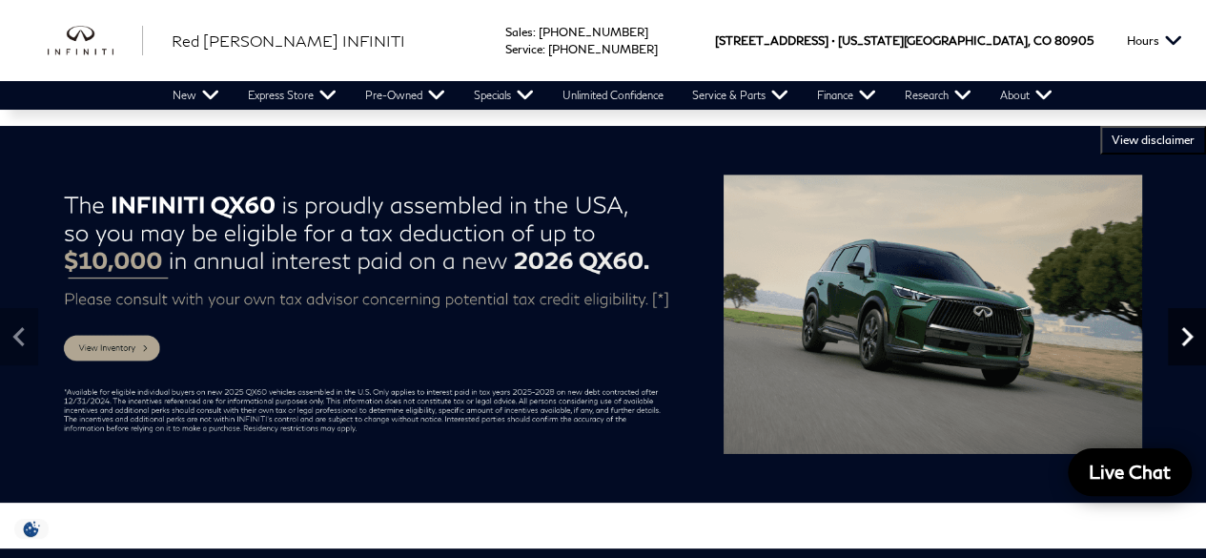
click at [1186, 348] on icon "Next" at bounding box center [1187, 336] width 38 height 38
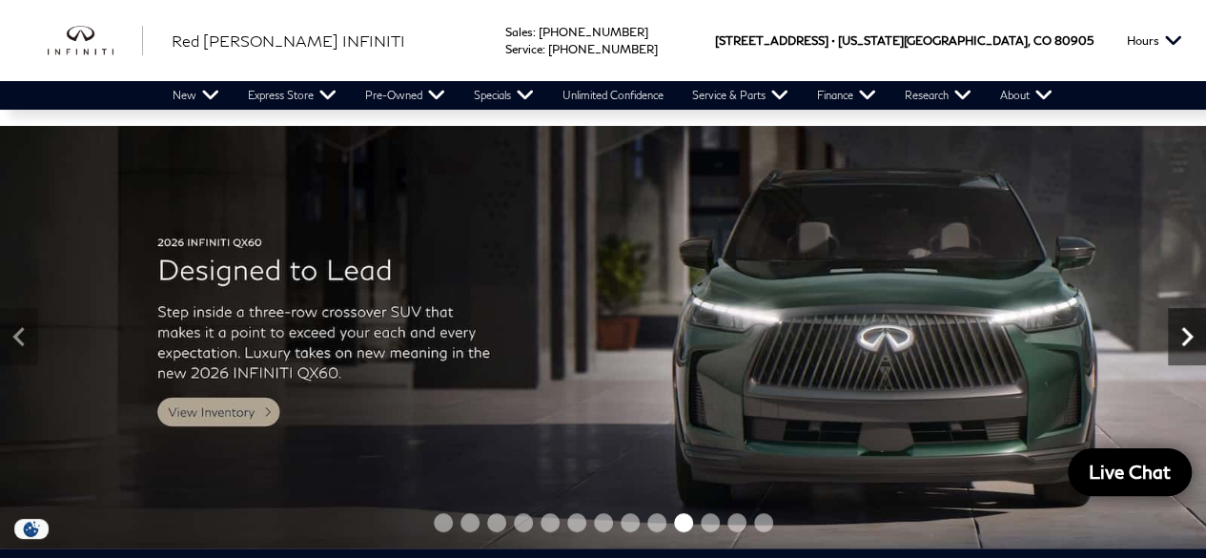
click at [1186, 348] on icon "Next" at bounding box center [1187, 336] width 38 height 38
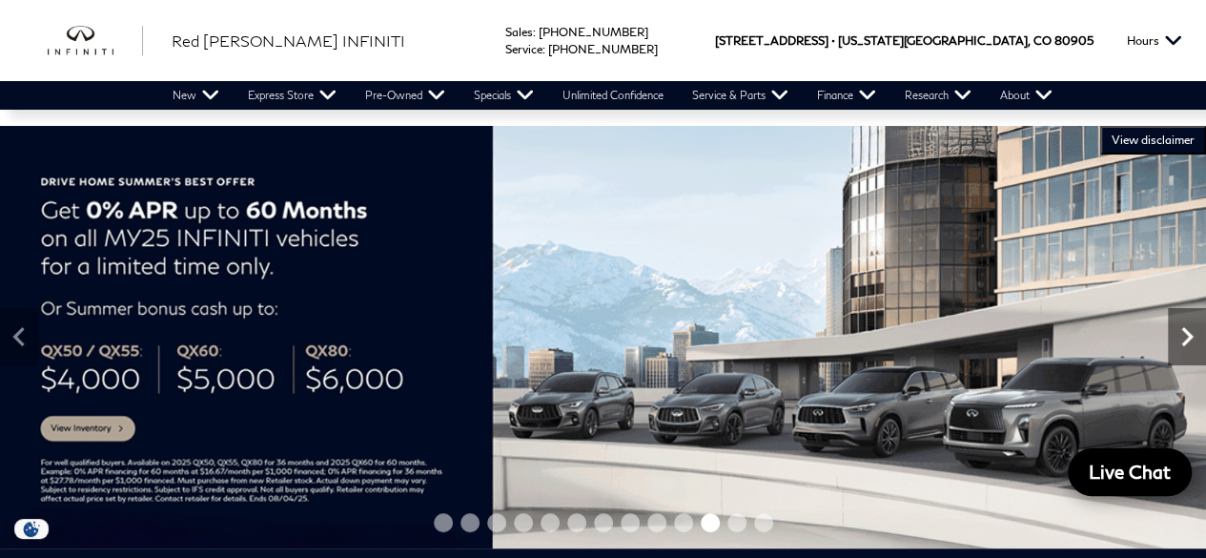
click at [1186, 348] on icon "Next" at bounding box center [1187, 336] width 38 height 38
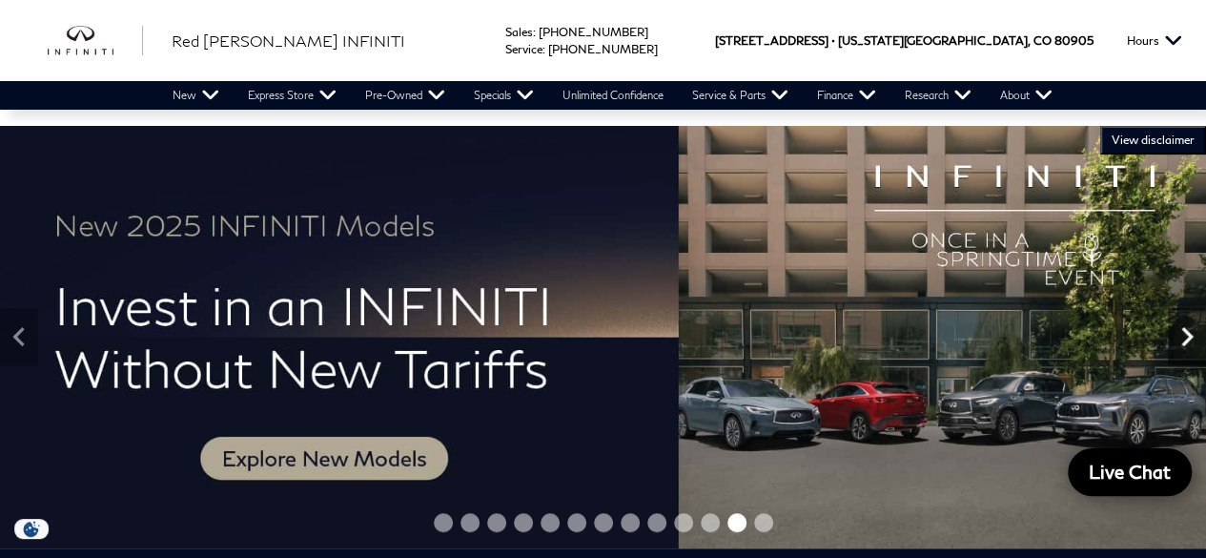
click at [1186, 348] on icon "Next" at bounding box center [1187, 336] width 38 height 38
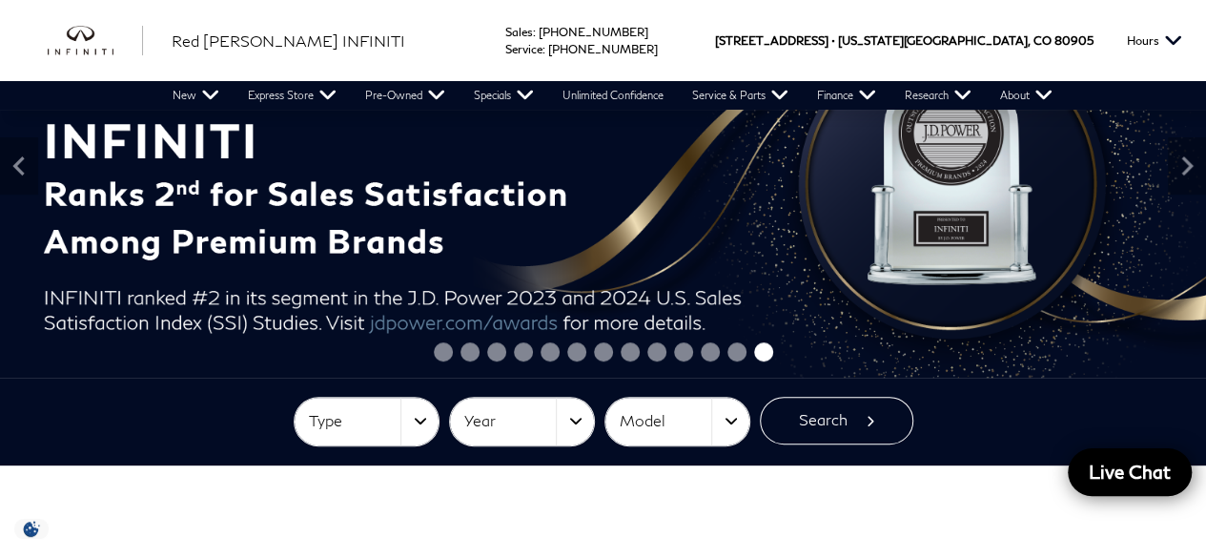
scroll to position [381, 0]
